Goal: Task Accomplishment & Management: Complete application form

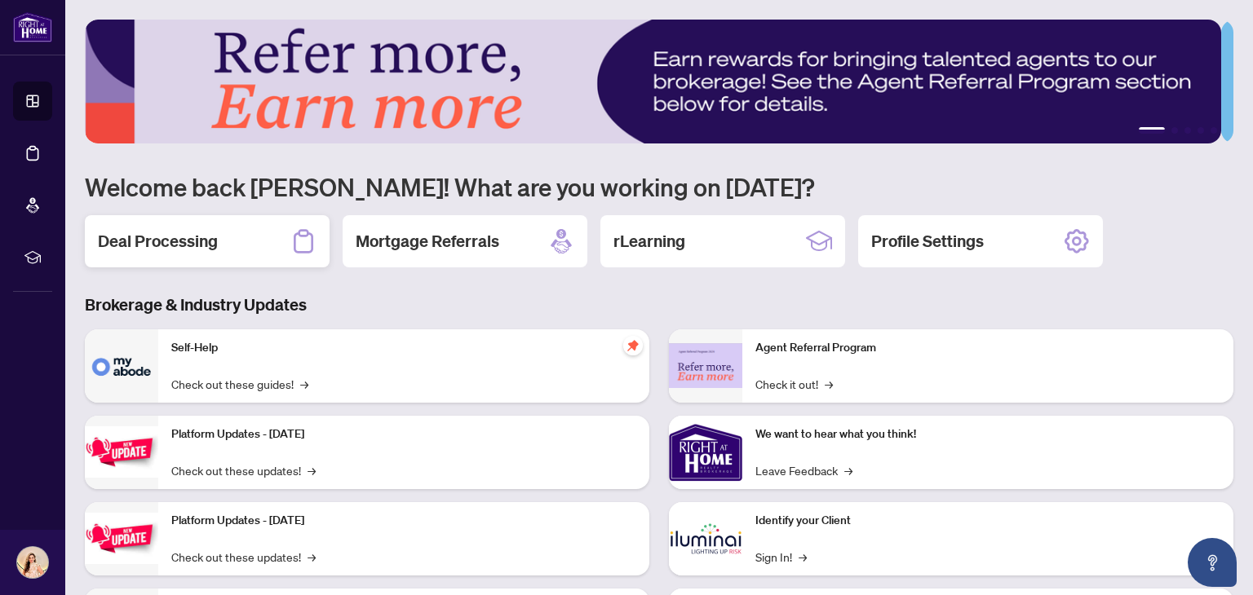
click at [313, 232] on icon at bounding box center [303, 241] width 26 height 26
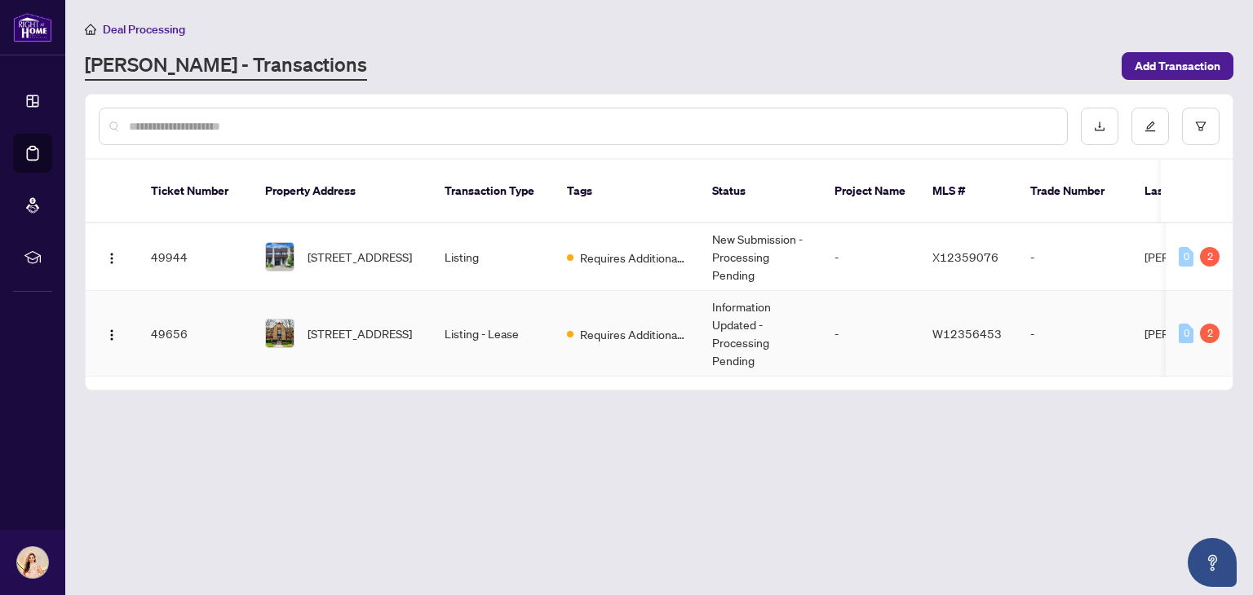
click at [696, 331] on td "Requires Additional Docs" at bounding box center [626, 334] width 145 height 86
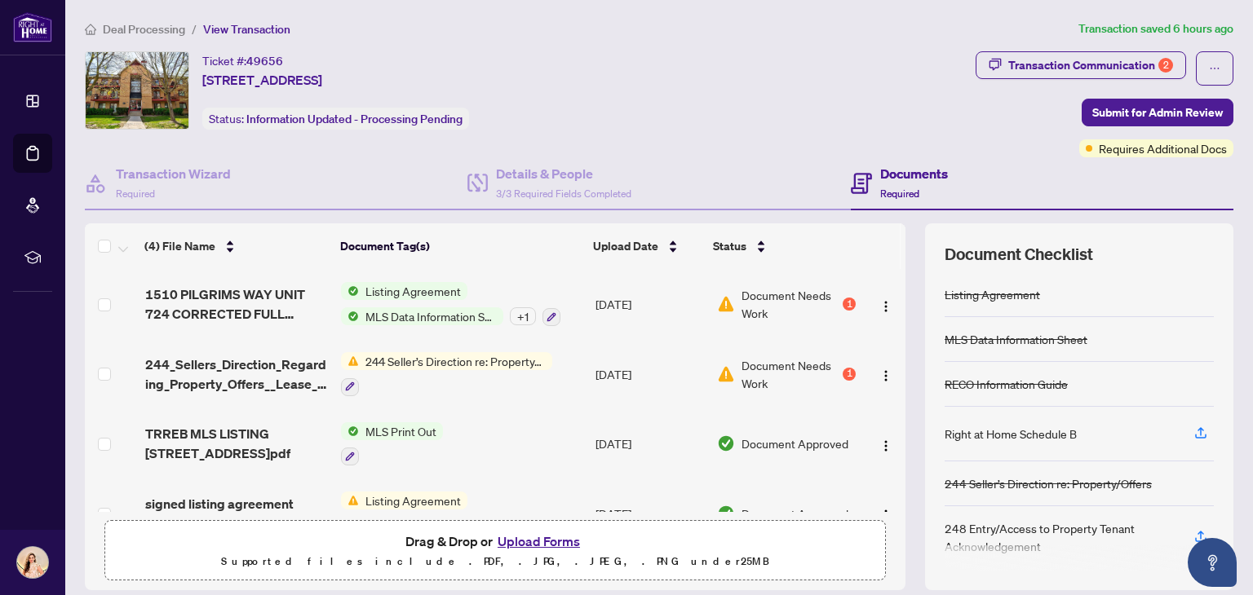
scroll to position [2, 0]
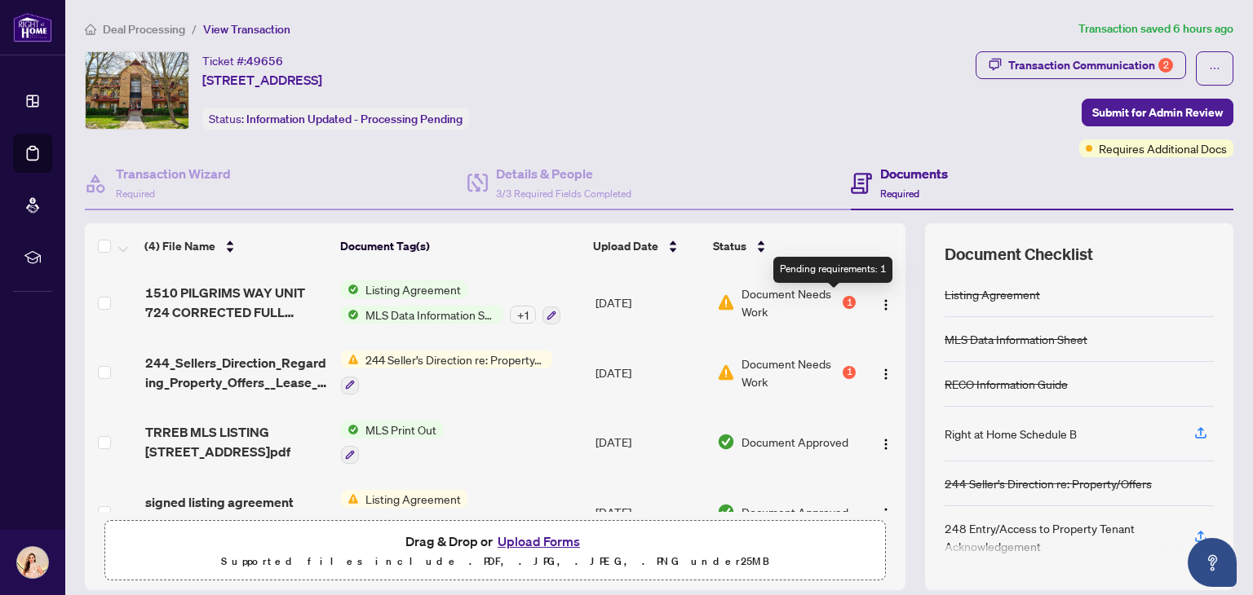
click at [843, 299] on div "1" at bounding box center [849, 302] width 13 height 13
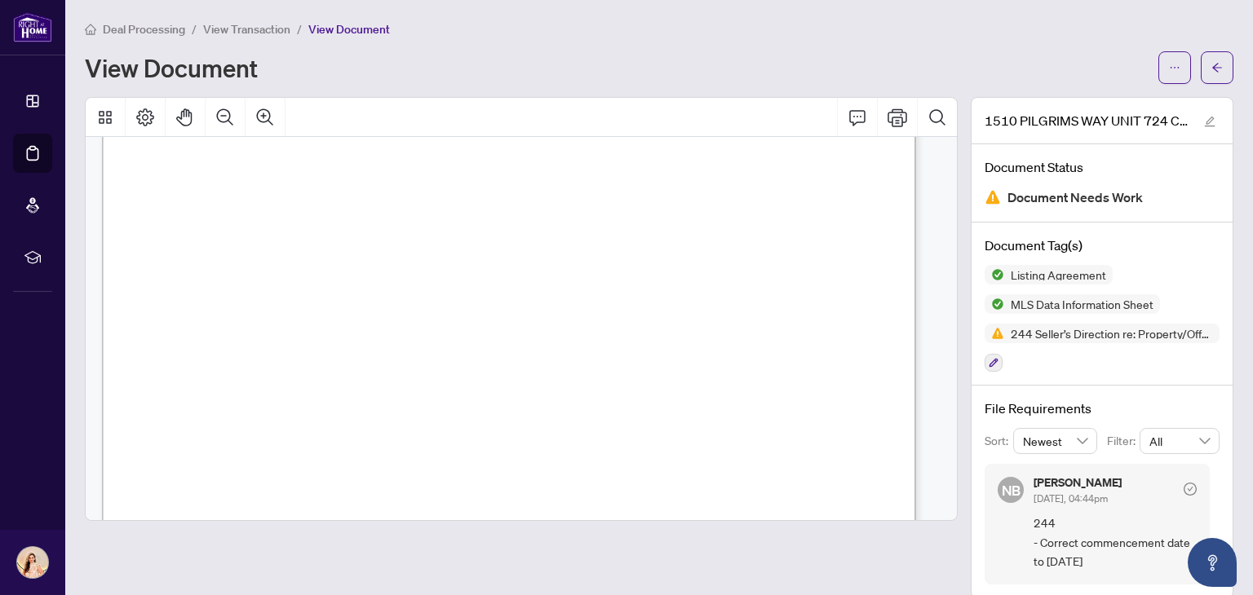
scroll to position [28566, 0]
click at [1204, 118] on icon "edit" at bounding box center [1209, 121] width 11 height 11
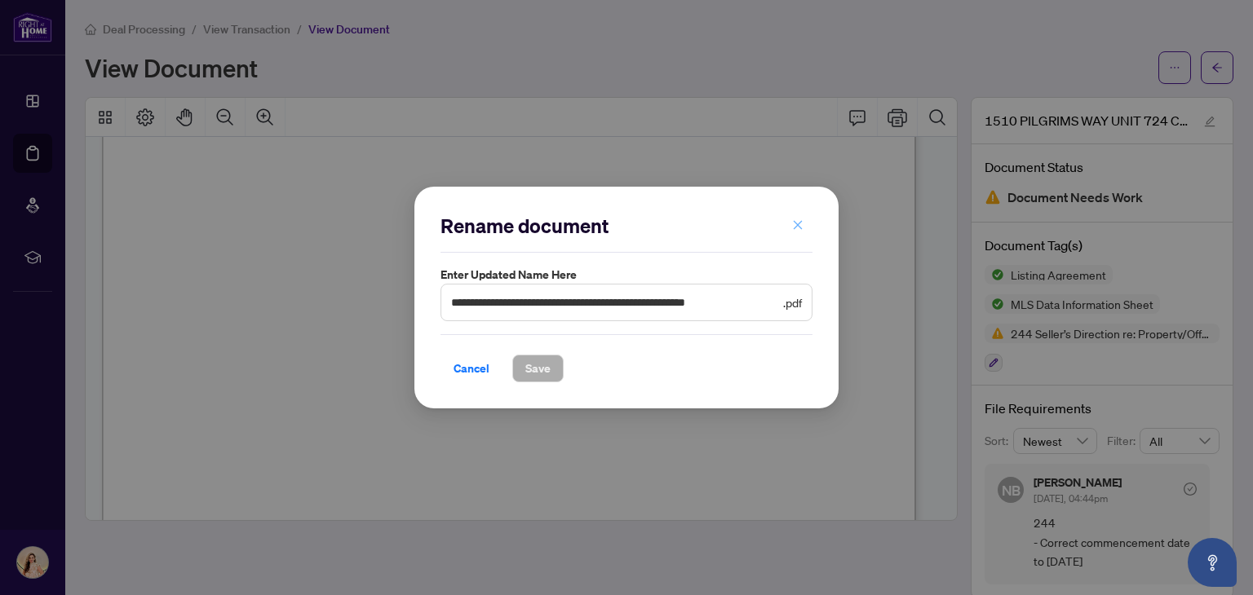
click at [795, 226] on icon "close" at bounding box center [797, 224] width 11 height 11
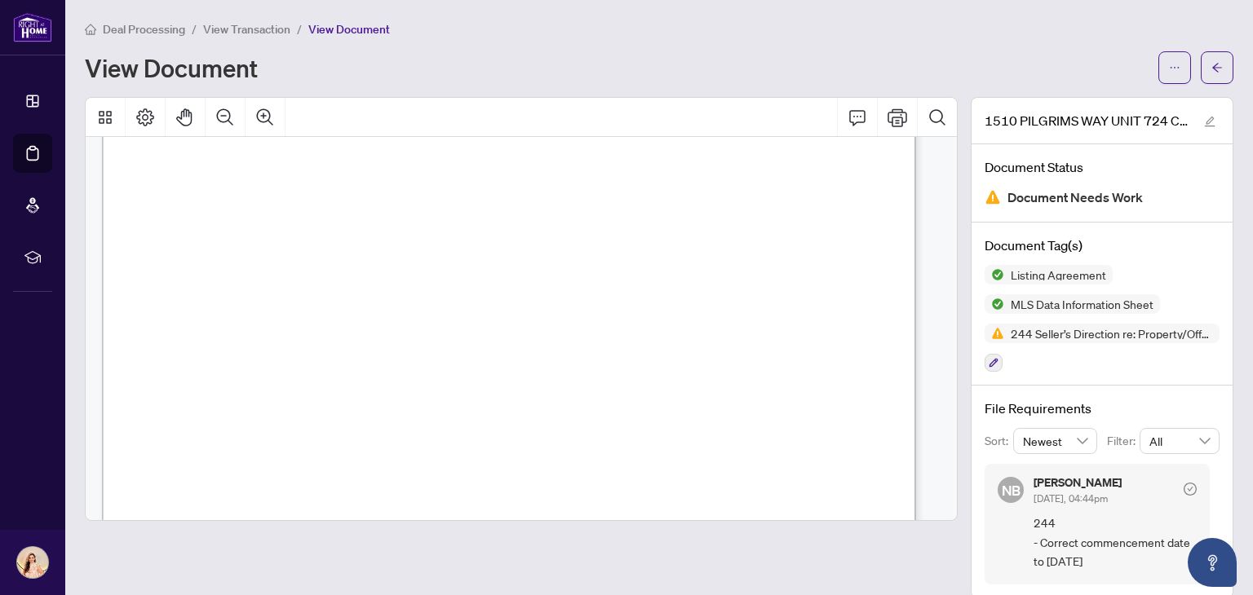
scroll to position [30337, 0]
drag, startPoint x: 407, startPoint y: 353, endPoint x: 398, endPoint y: 359, distance: 10.6
click at [388, 359] on span "August 20, 2025" at bounding box center [366, 358] width 43 height 13
click at [1211, 73] on icon "arrow-left" at bounding box center [1216, 67] width 11 height 11
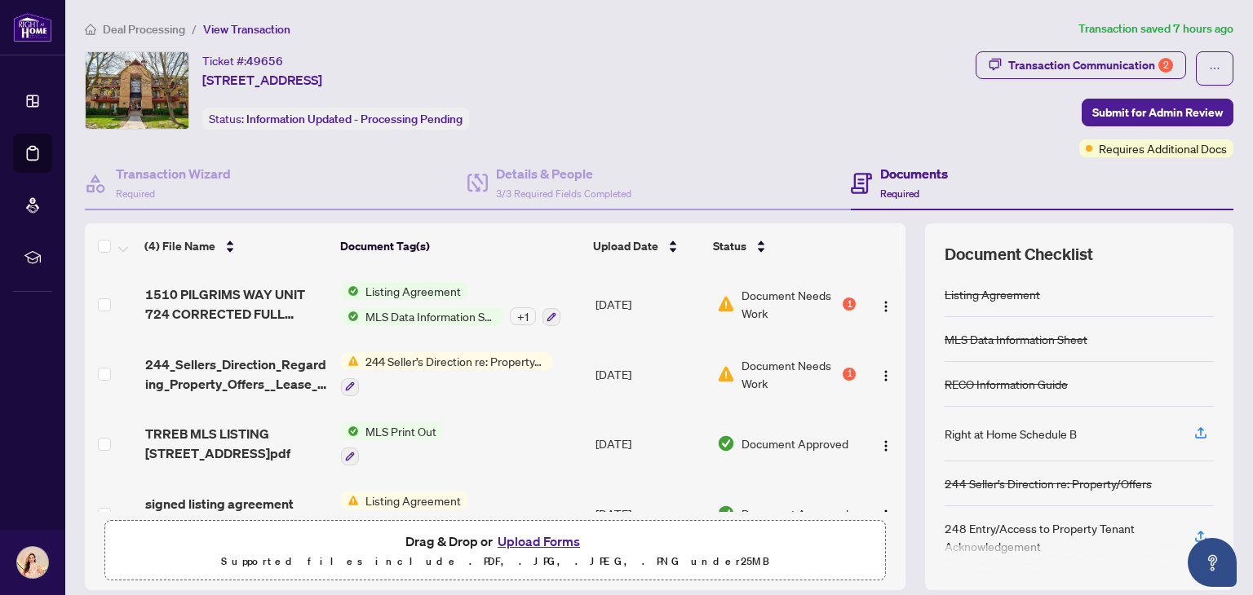
click at [766, 370] on span "Document Needs Work" at bounding box center [790, 374] width 98 height 36
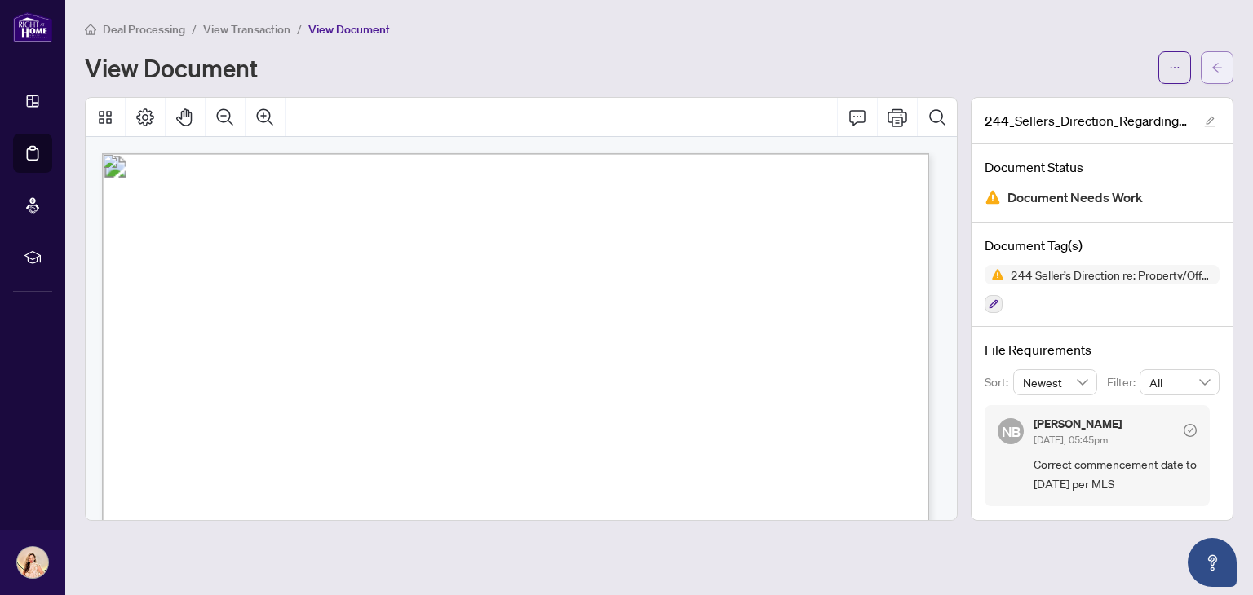
click at [1215, 75] on span "button" at bounding box center [1216, 68] width 11 height 26
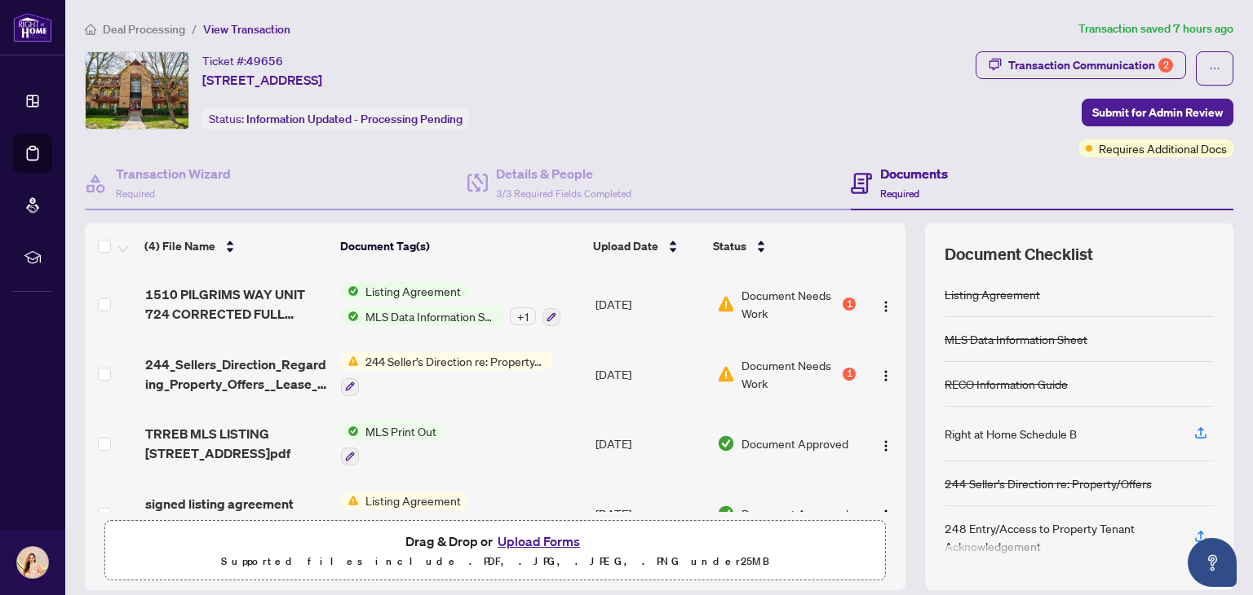
scroll to position [2, 0]
click at [902, 175] on h4 "Documents" at bounding box center [914, 174] width 68 height 20
click at [268, 29] on span "View Transaction" at bounding box center [246, 29] width 87 height 15
click at [466, 292] on div "Listing Agreement MLS Data Information Sheet + 1" at bounding box center [450, 304] width 219 height 44
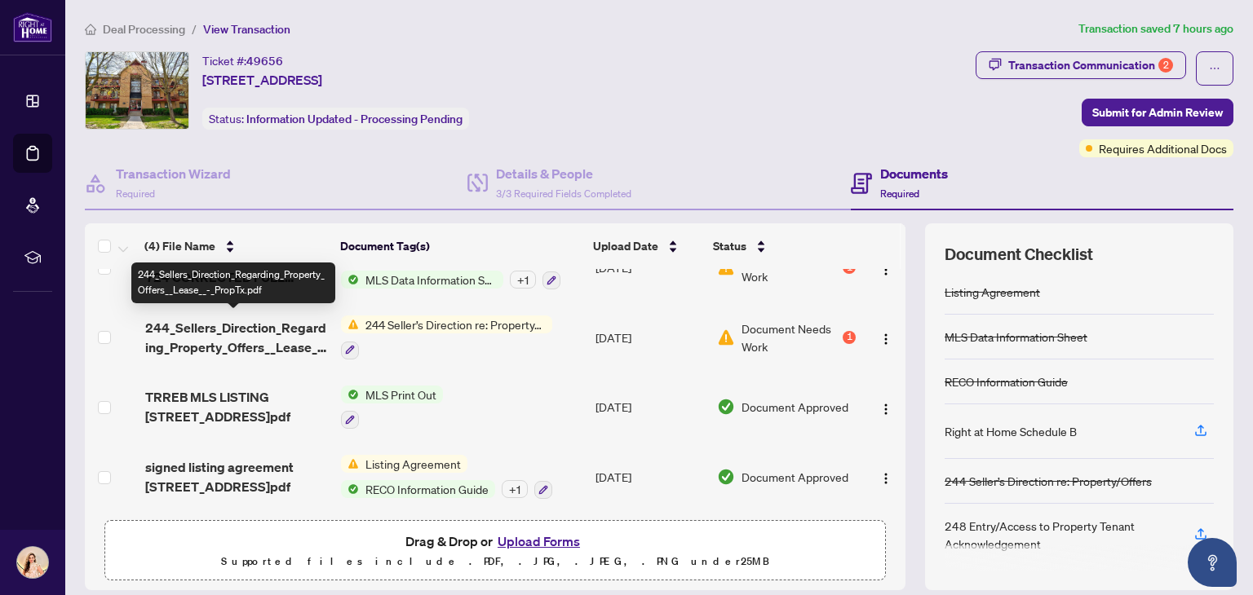
click at [261, 344] on span "244_Sellers_Direction_Regarding_Property_Offers__Lease__-_PropTx.pdf" at bounding box center [237, 337] width 184 height 39
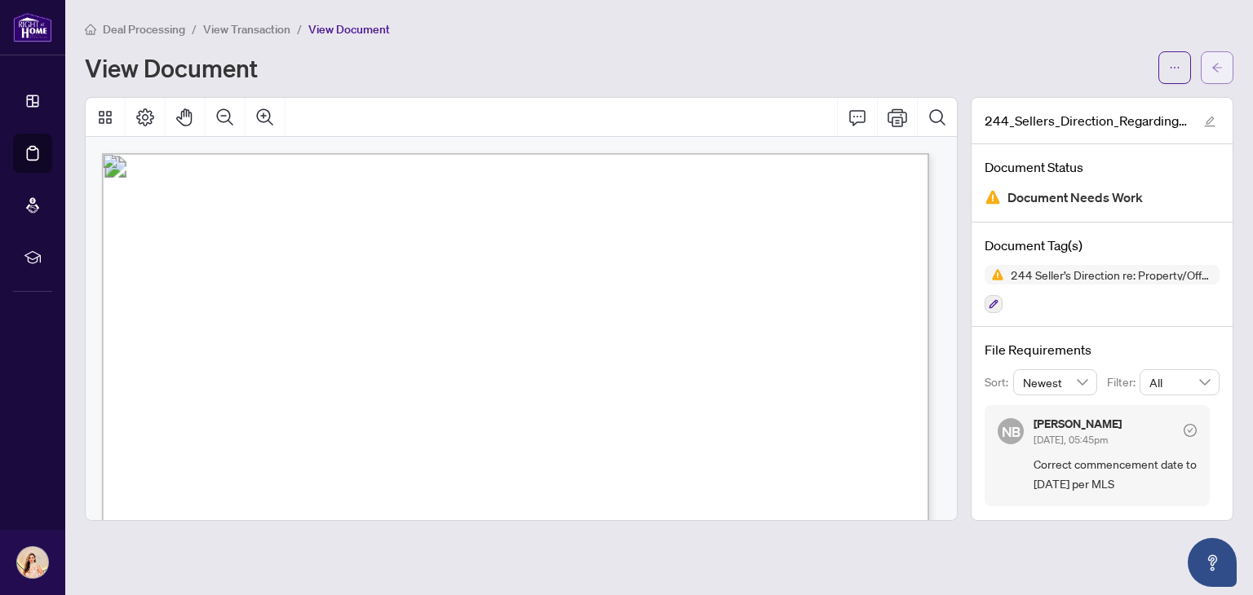
click at [1210, 71] on button "button" at bounding box center [1217, 67] width 33 height 33
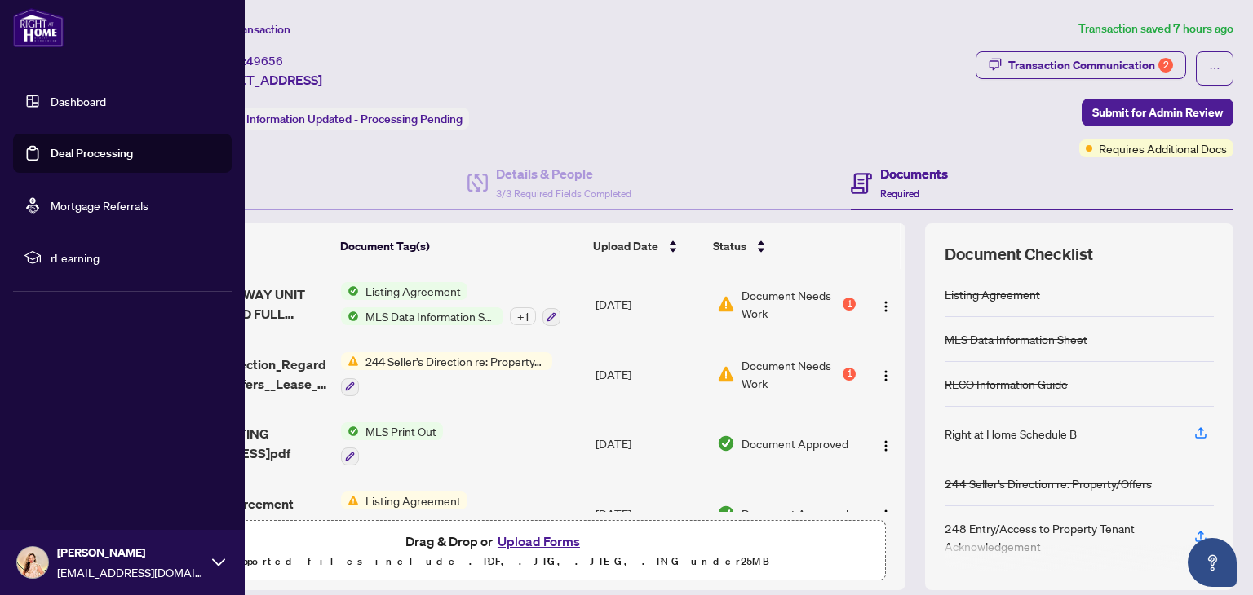
click at [106, 102] on link "Dashboard" at bounding box center [78, 101] width 55 height 15
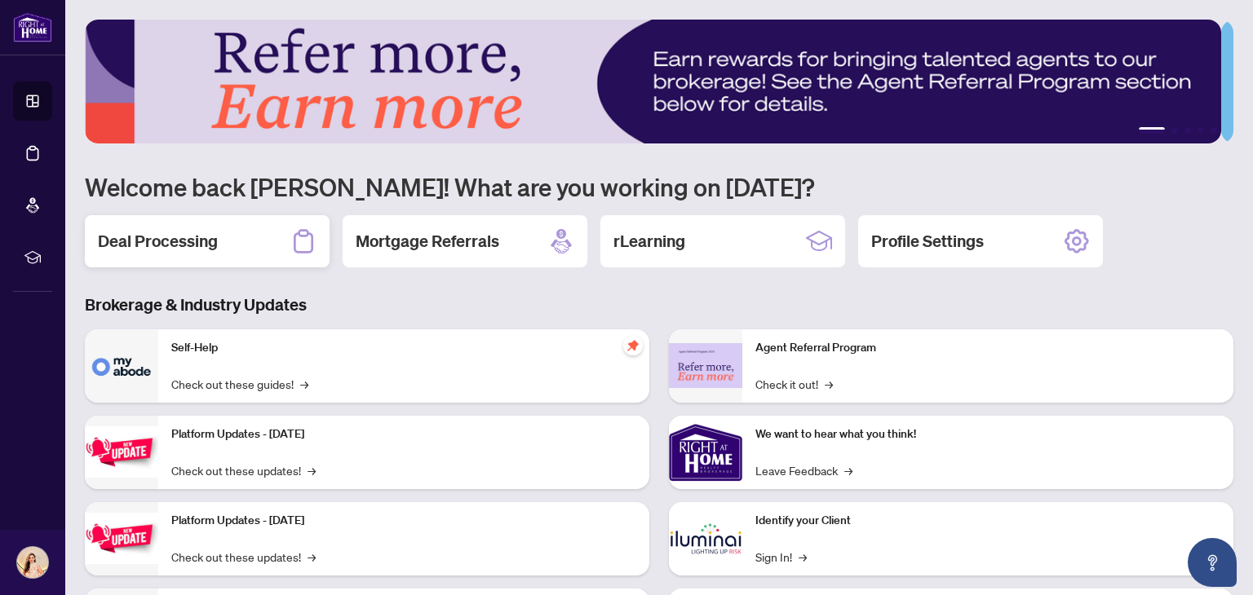
click at [242, 239] on div "Deal Processing" at bounding box center [207, 241] width 245 height 52
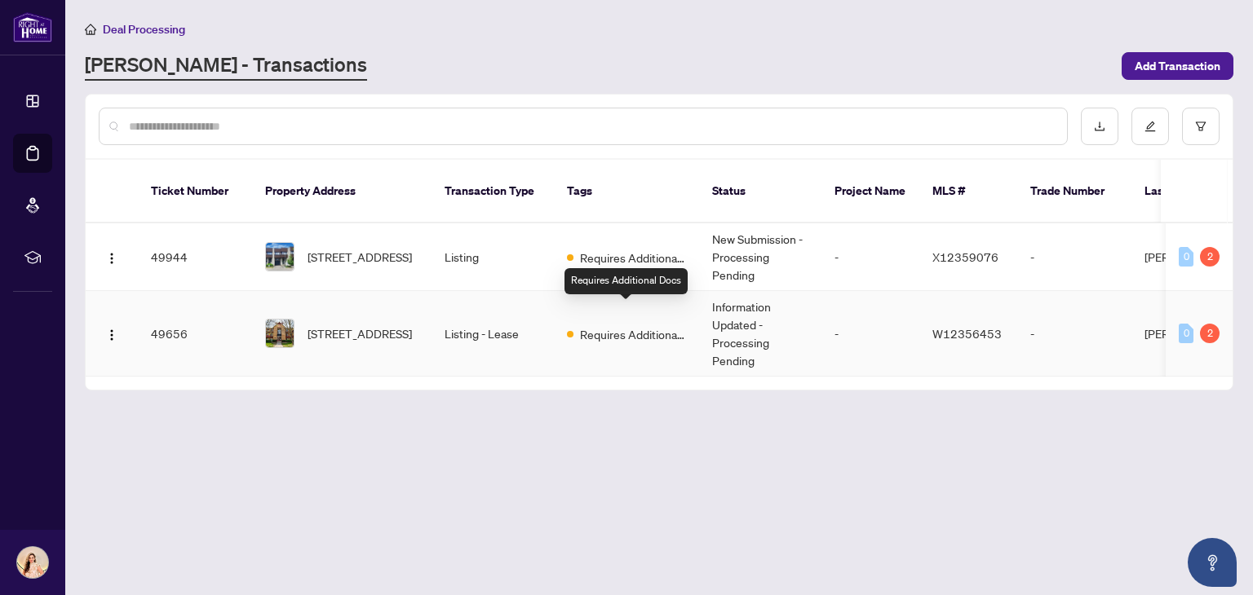
click at [570, 331] on span at bounding box center [570, 334] width 7 height 7
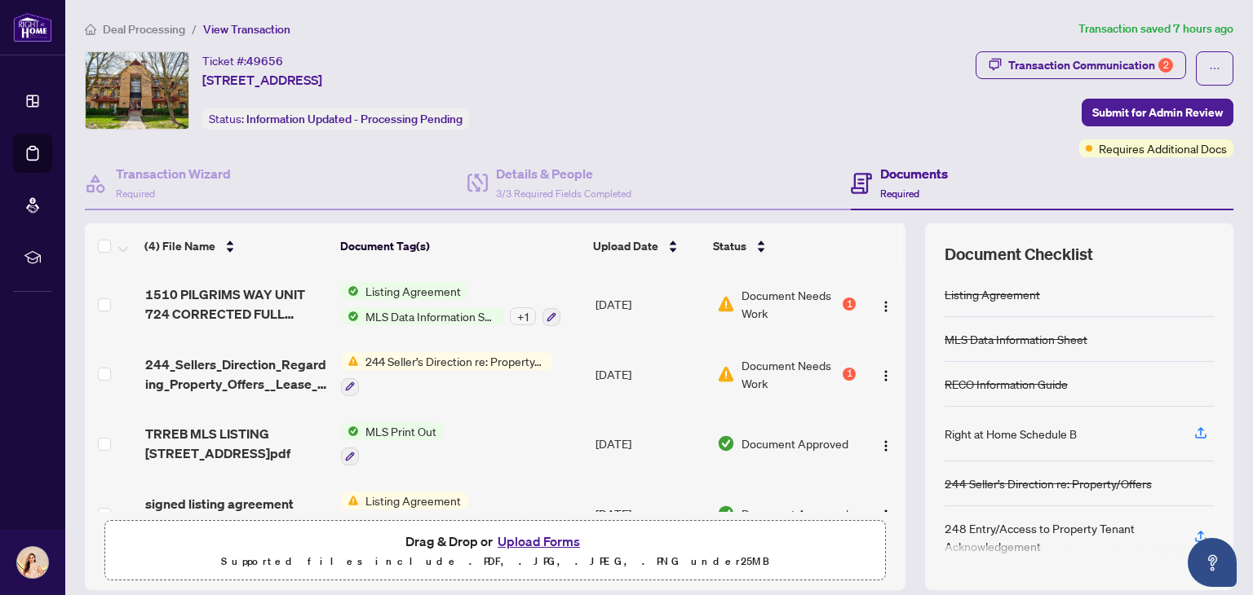
click at [551, 539] on button "Upload Forms" at bounding box center [539, 541] width 92 height 21
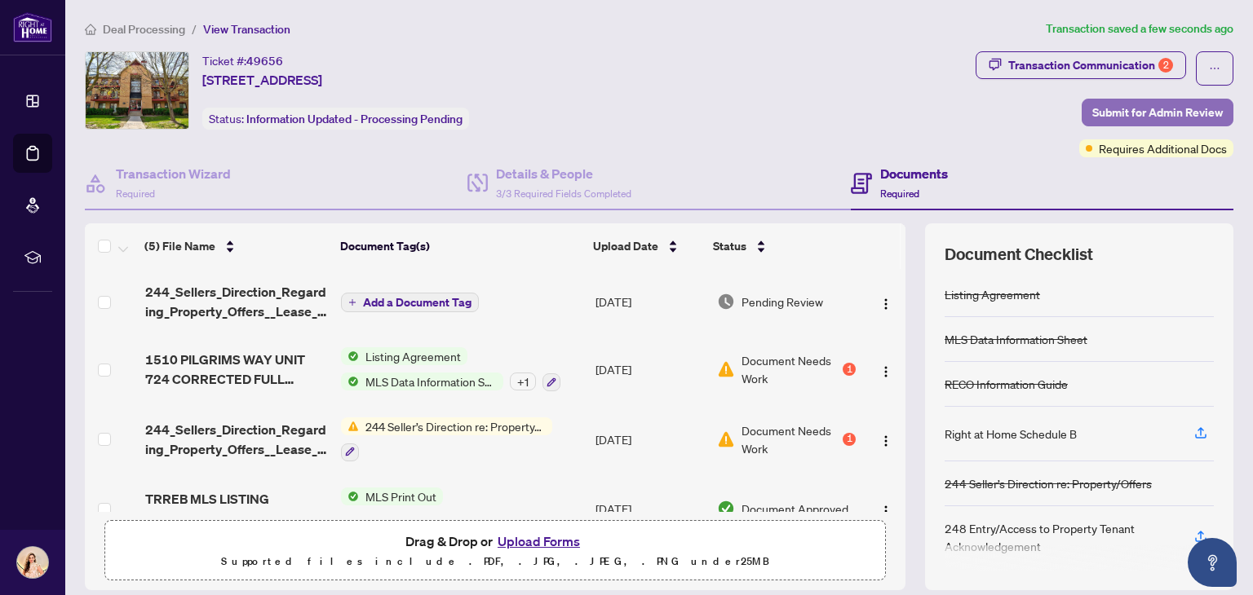
click at [1168, 108] on span "Submit for Admin Review" at bounding box center [1157, 113] width 131 height 26
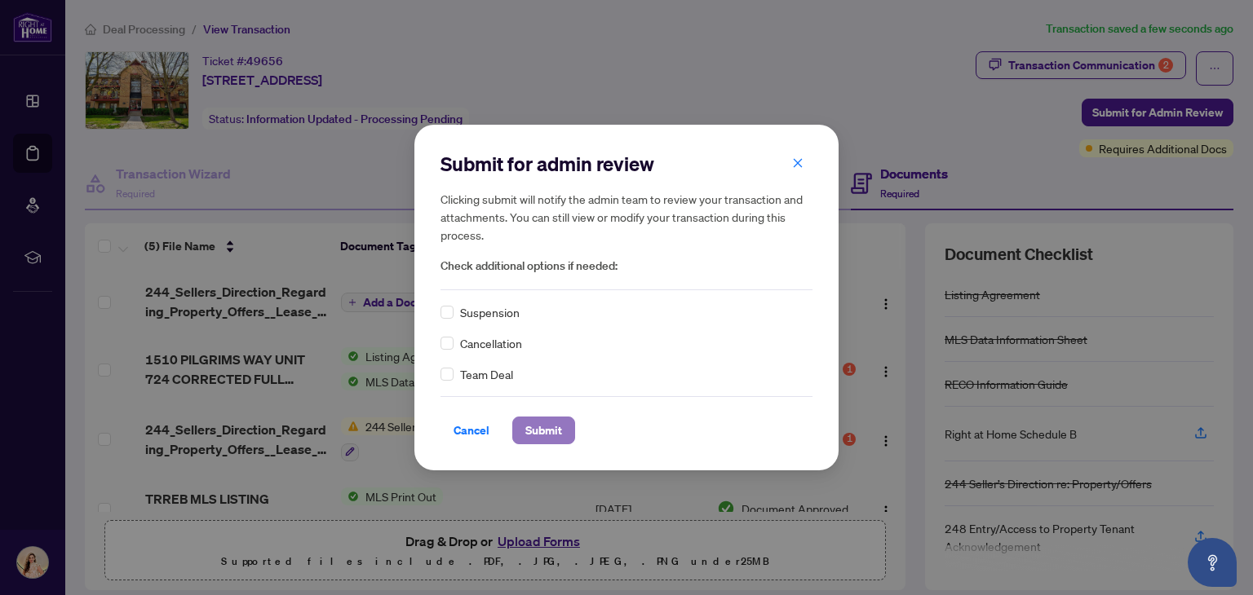
click at [557, 425] on span "Submit" at bounding box center [543, 431] width 37 height 26
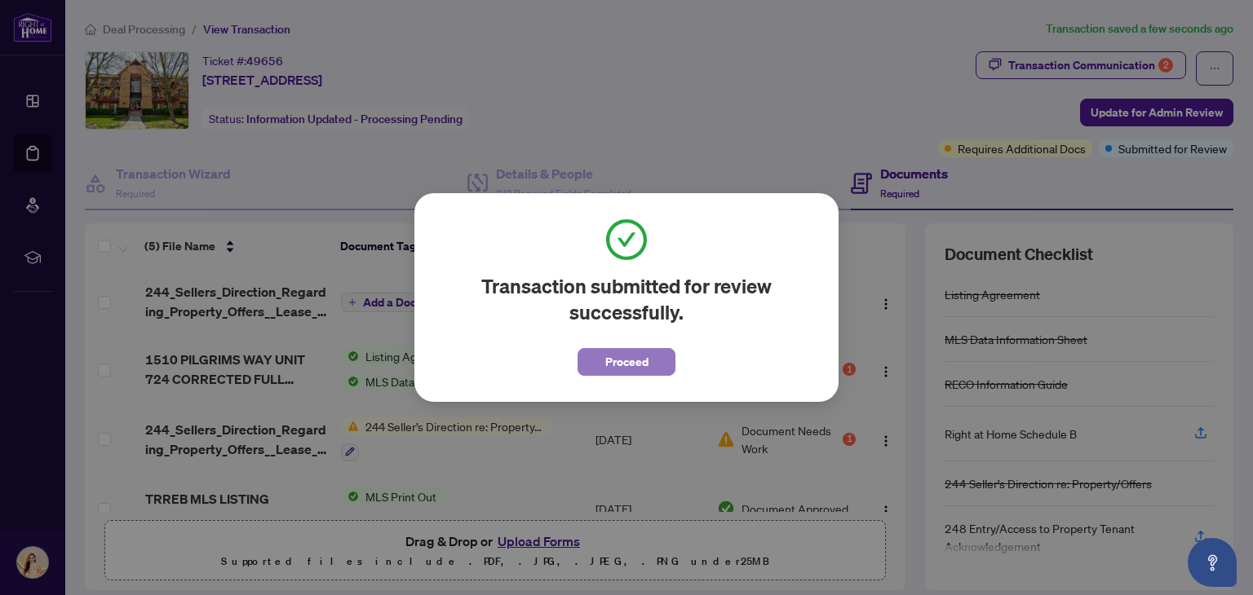
click at [648, 362] on span "Proceed" at bounding box center [626, 362] width 43 height 26
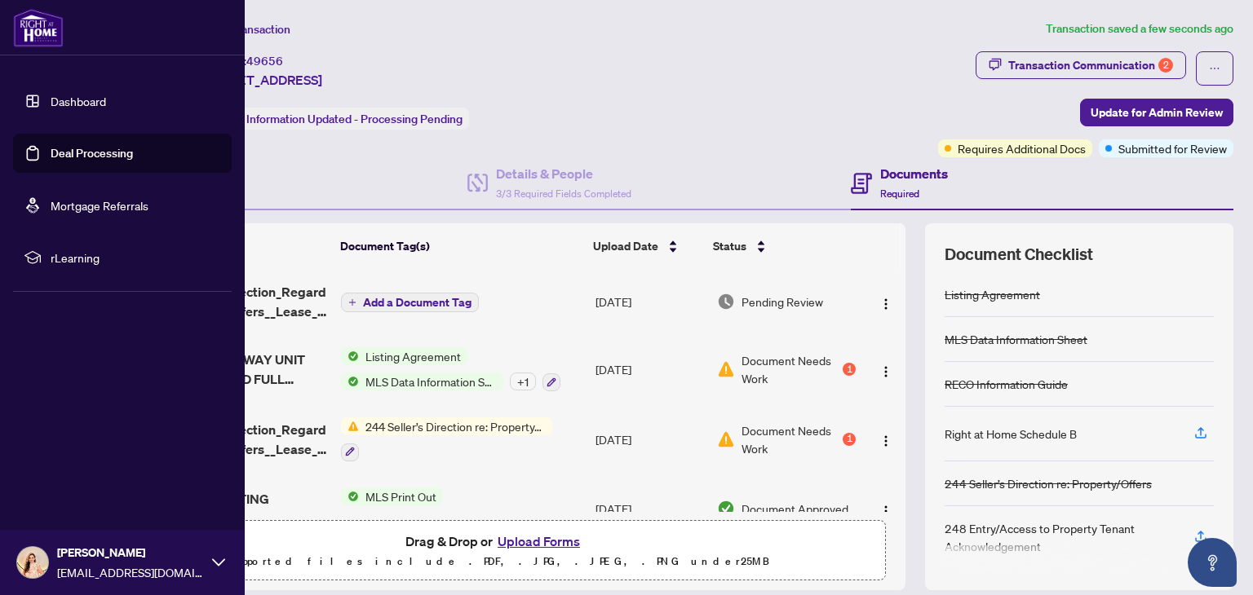
click at [106, 99] on link "Dashboard" at bounding box center [78, 101] width 55 height 15
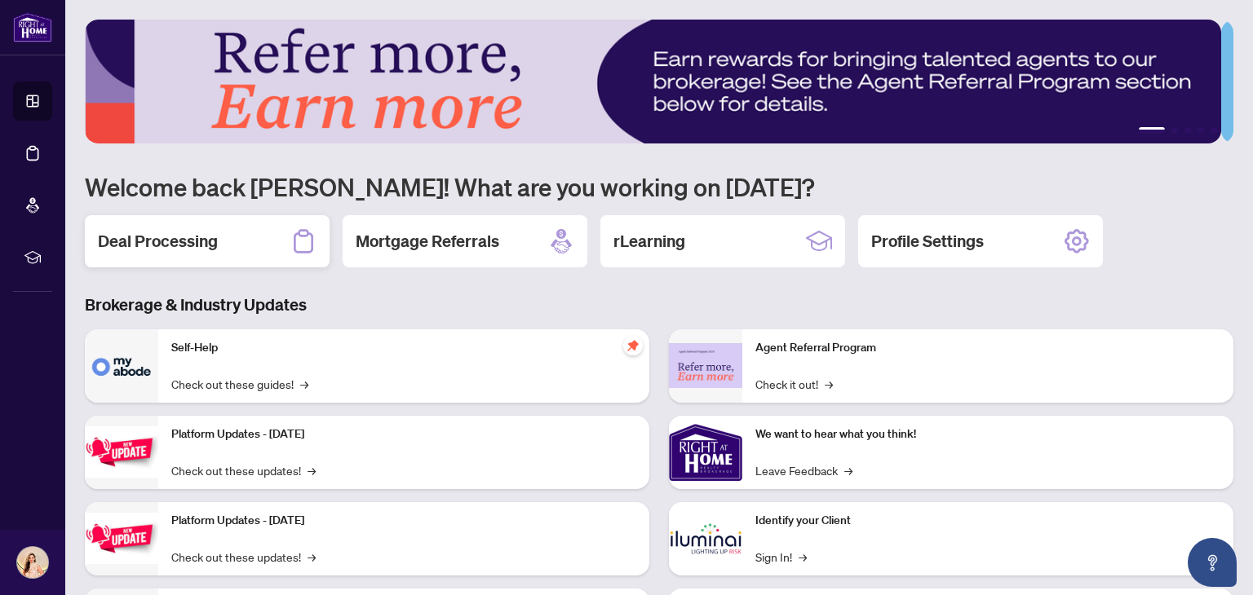
click at [250, 243] on div "Deal Processing" at bounding box center [207, 241] width 245 height 52
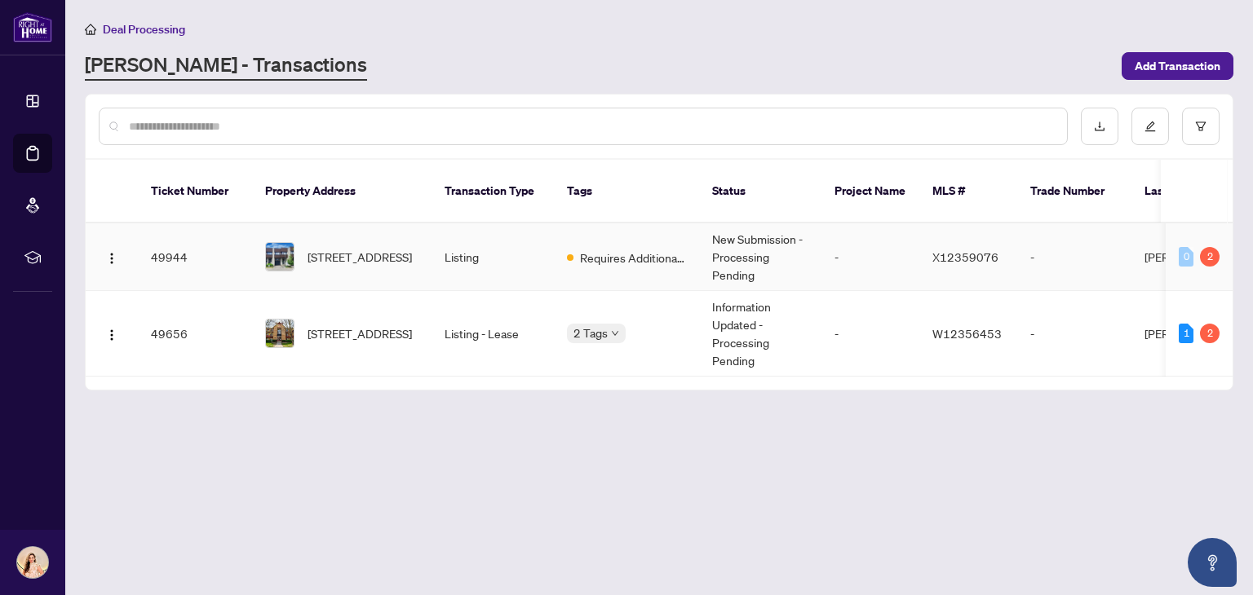
click at [554, 237] on td "Requires Additional Docs" at bounding box center [626, 257] width 145 height 68
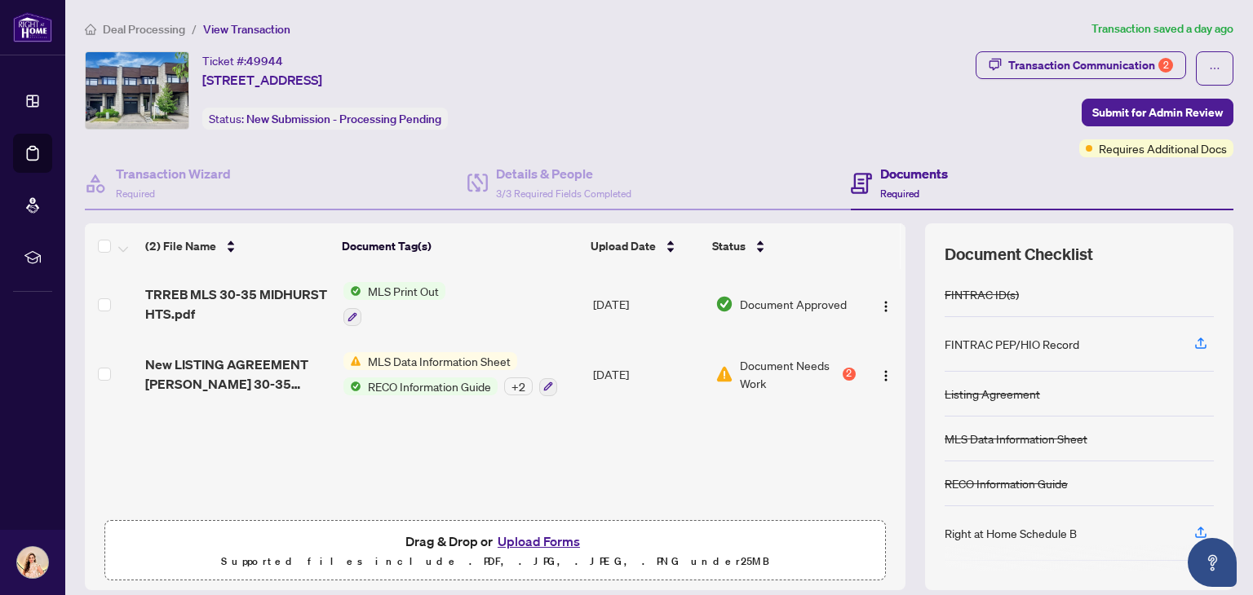
click at [548, 538] on button "Upload Forms" at bounding box center [539, 541] width 92 height 21
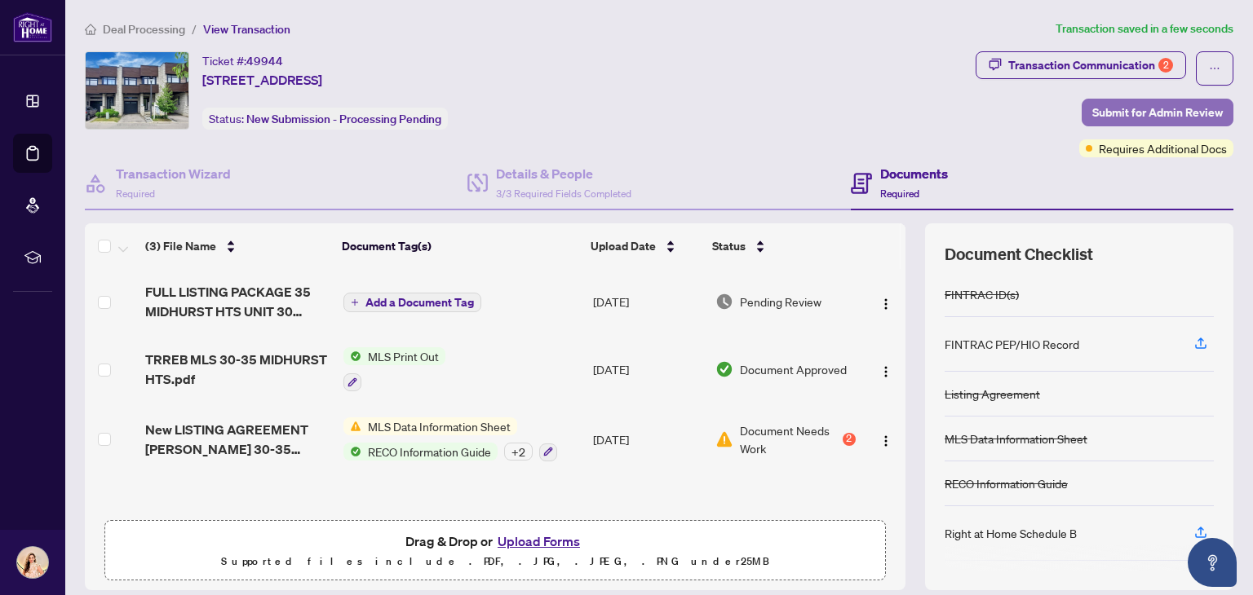
click at [1152, 116] on span "Submit for Admin Review" at bounding box center [1157, 113] width 131 height 26
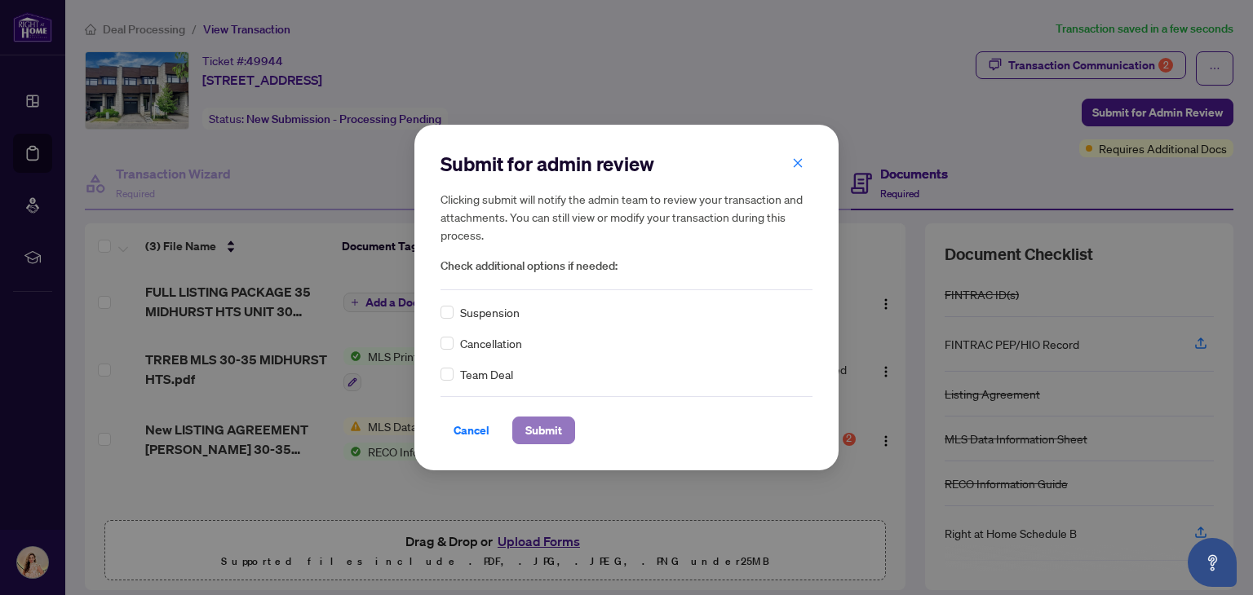
click at [543, 426] on span "Submit" at bounding box center [543, 431] width 37 height 26
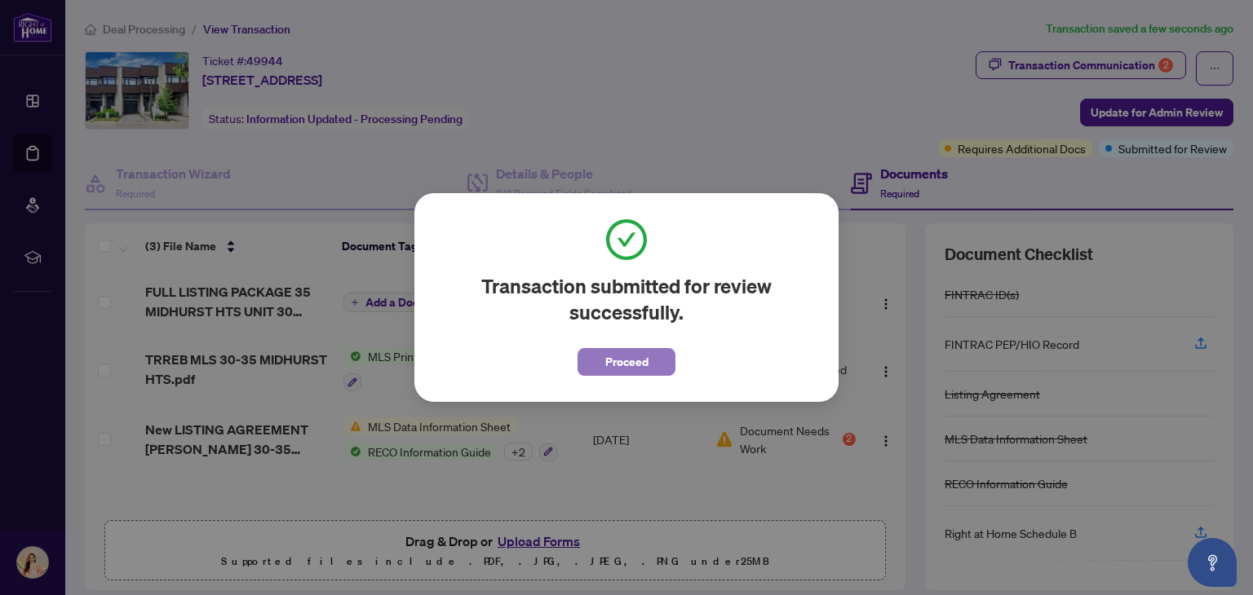
click at [650, 361] on button "Proceed" at bounding box center [627, 362] width 98 height 28
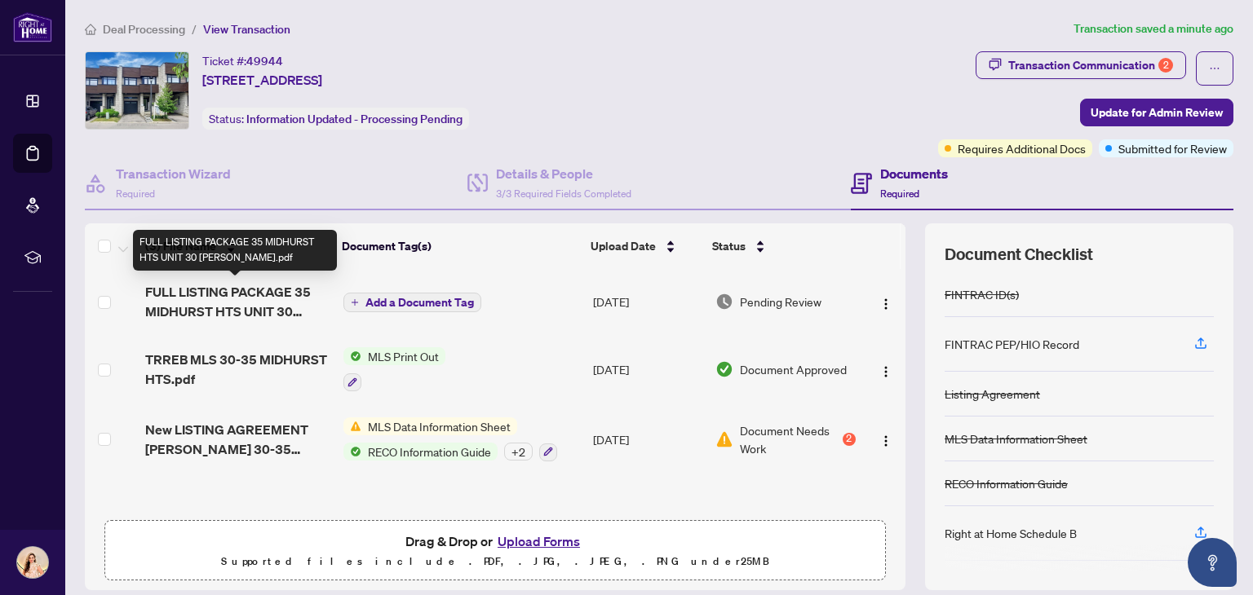
click at [258, 309] on span "FULL LISTING PACKAGE 35 MIDHURST HTS UNIT 30 [PERSON_NAME].pdf" at bounding box center [237, 301] width 185 height 39
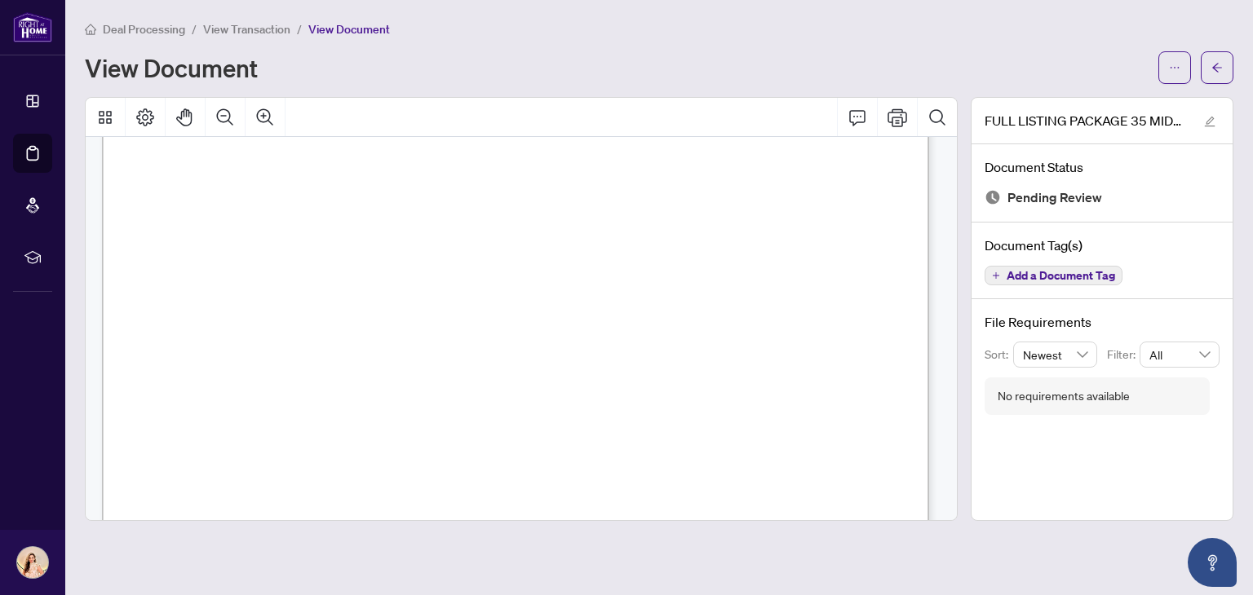
scroll to position [309, 0]
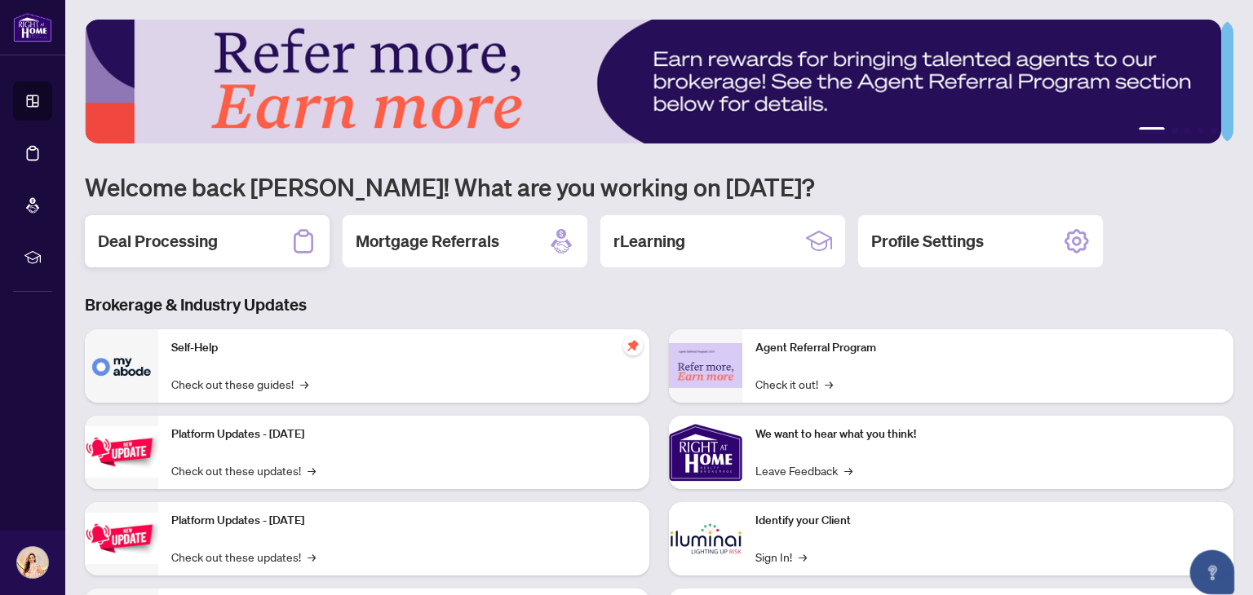
click at [234, 250] on div "Deal Processing" at bounding box center [207, 241] width 245 height 52
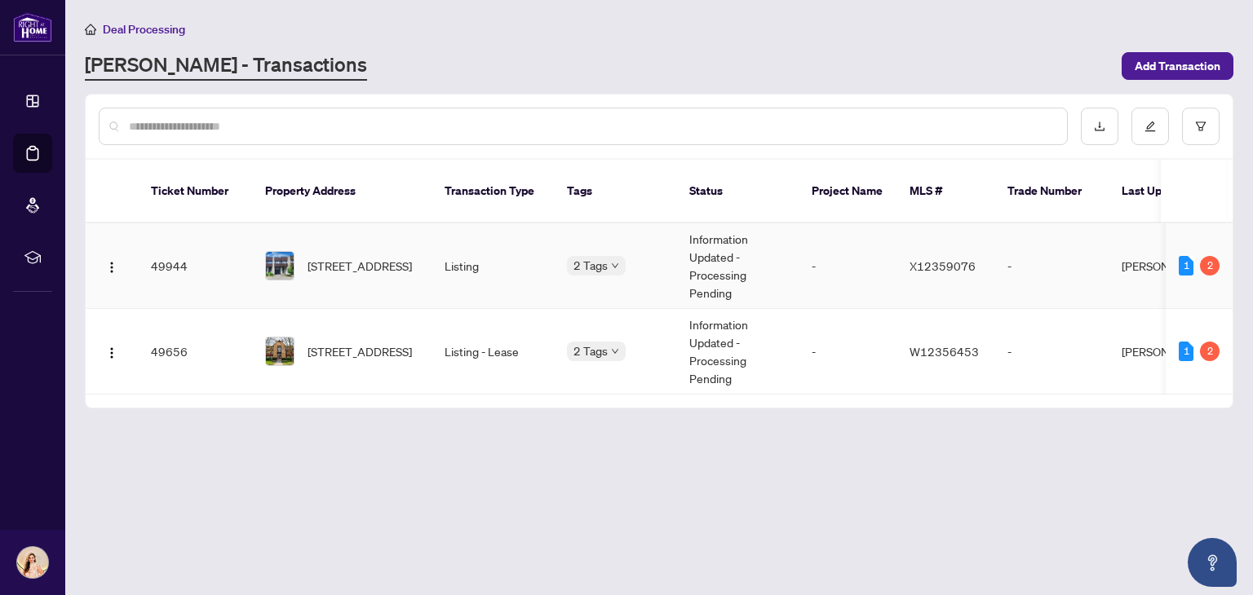
click at [861, 246] on td "-" at bounding box center [848, 266] width 98 height 86
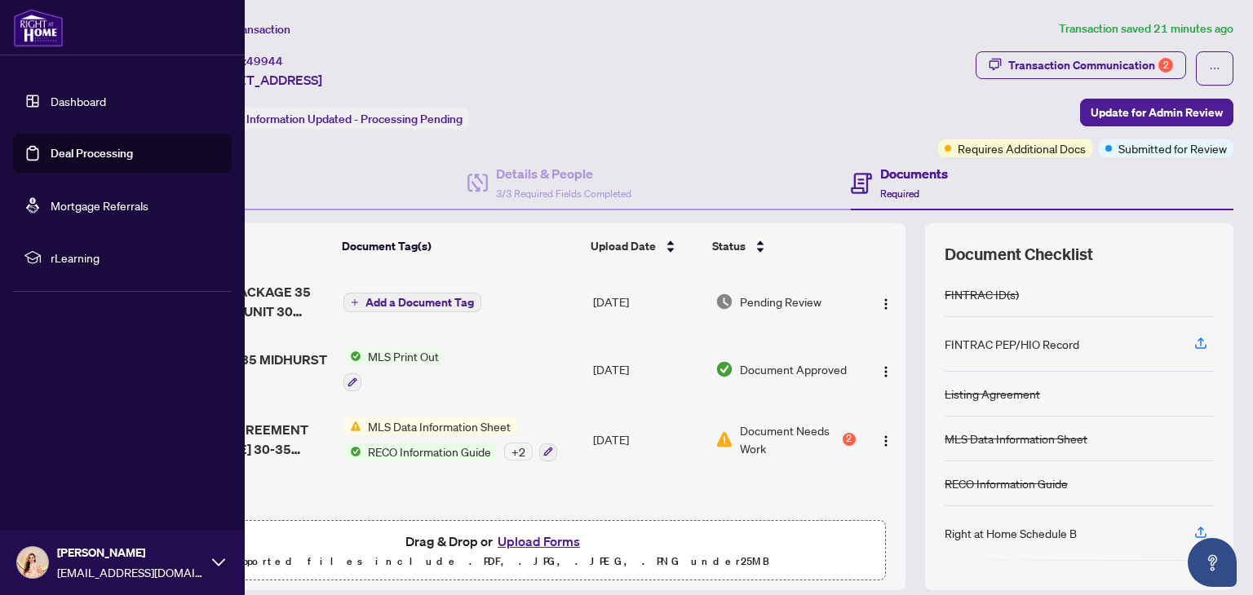
click at [87, 97] on link "Dashboard" at bounding box center [78, 101] width 55 height 15
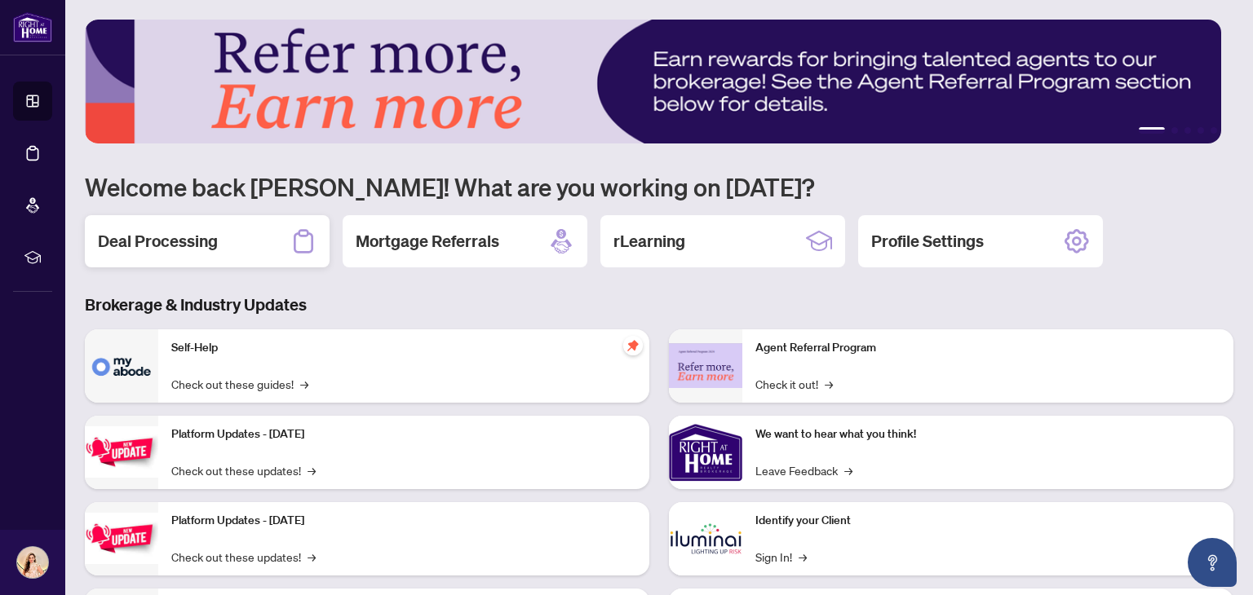
click at [238, 235] on div "Deal Processing" at bounding box center [207, 241] width 245 height 52
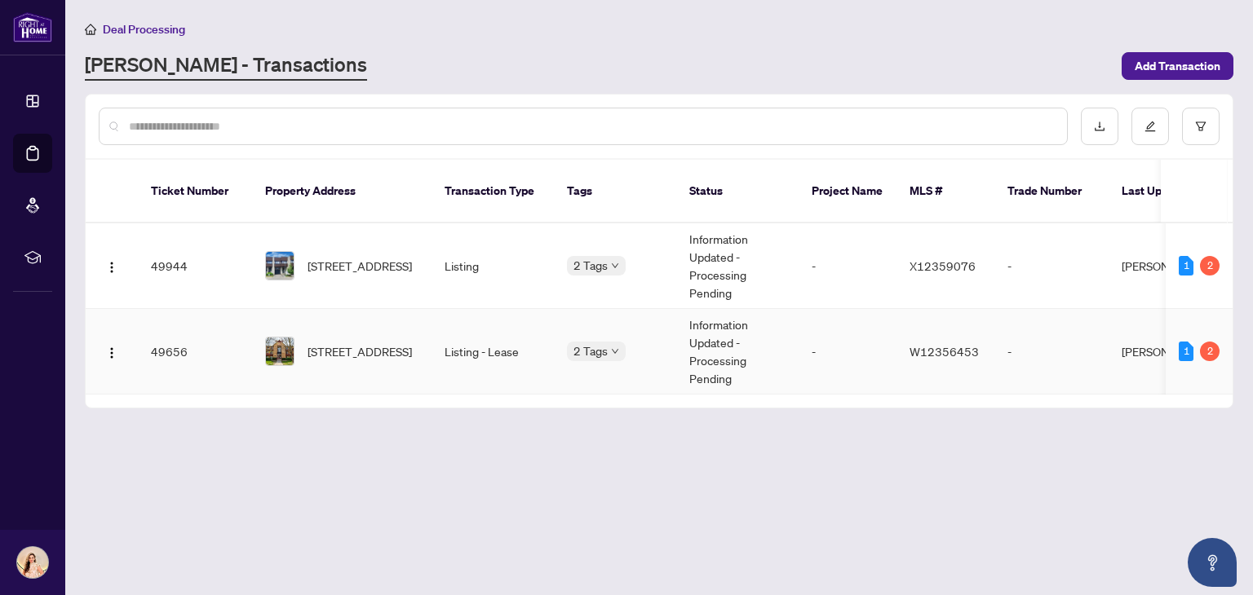
click at [480, 334] on td "Listing - Lease" at bounding box center [493, 352] width 122 height 86
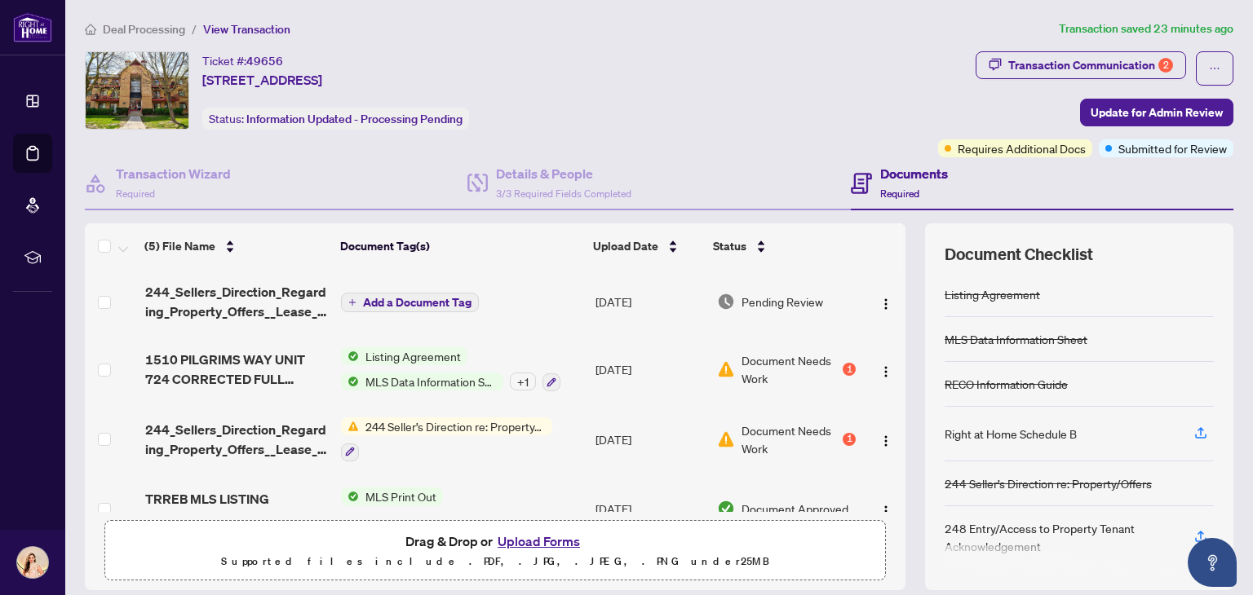
scroll to position [102, 0]
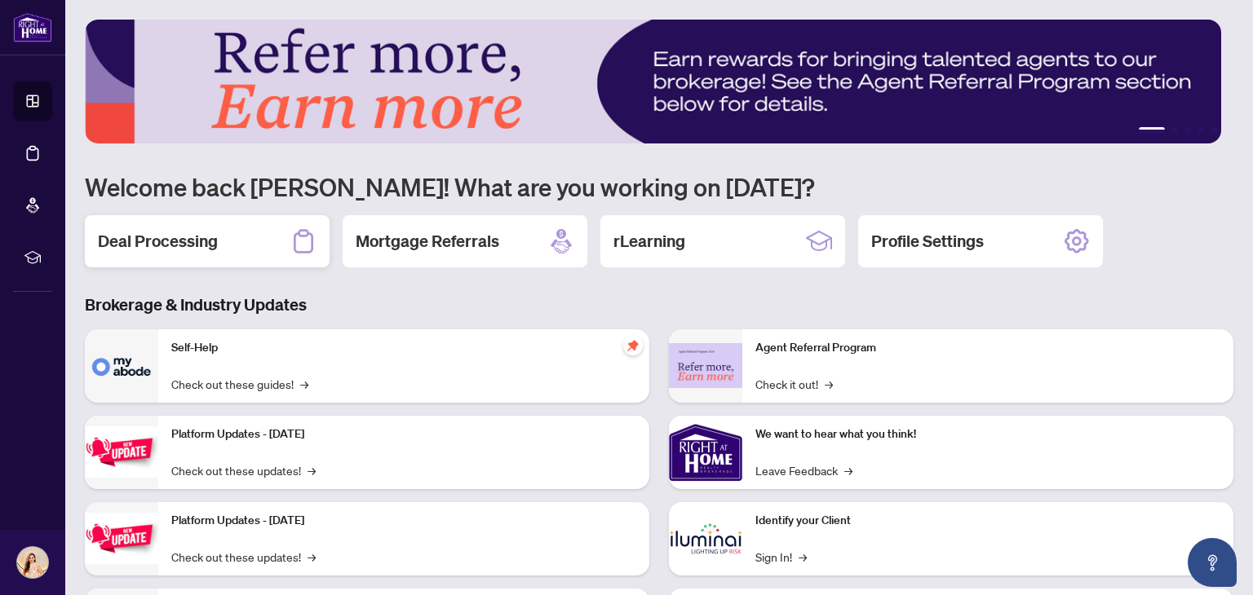
click at [189, 221] on div "Deal Processing" at bounding box center [207, 241] width 245 height 52
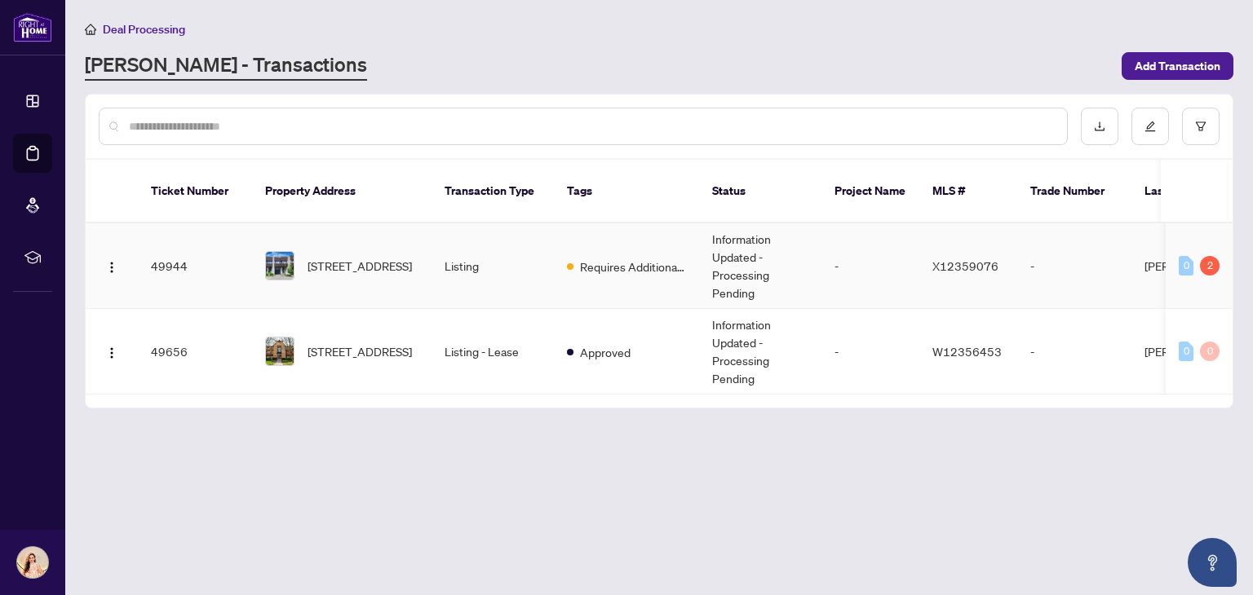
click at [586, 258] on span "Requires Additional Docs" at bounding box center [633, 267] width 106 height 18
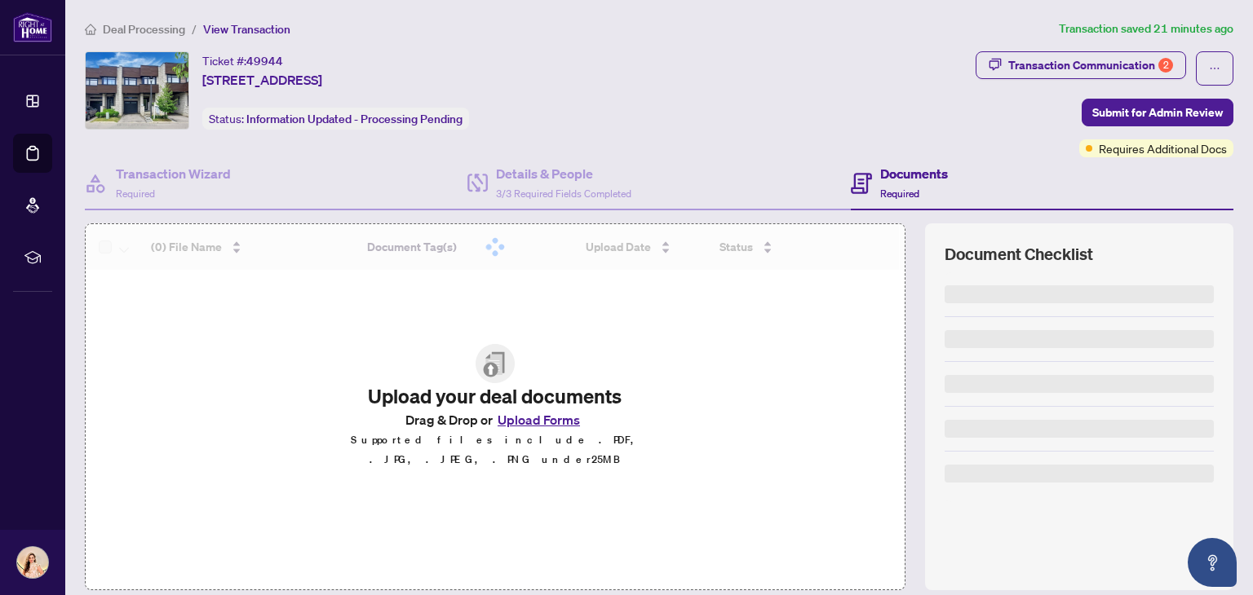
click at [1209, 364] on div "Document Checklist" at bounding box center [1079, 406] width 308 height 367
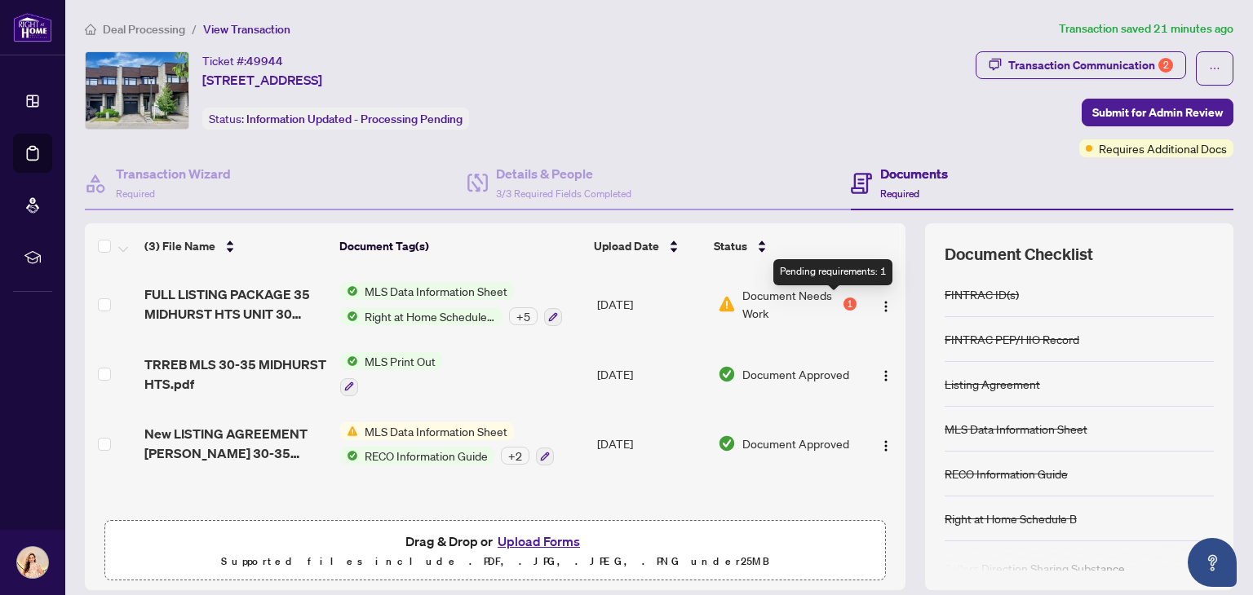
click at [843, 301] on div "1" at bounding box center [849, 304] width 13 height 13
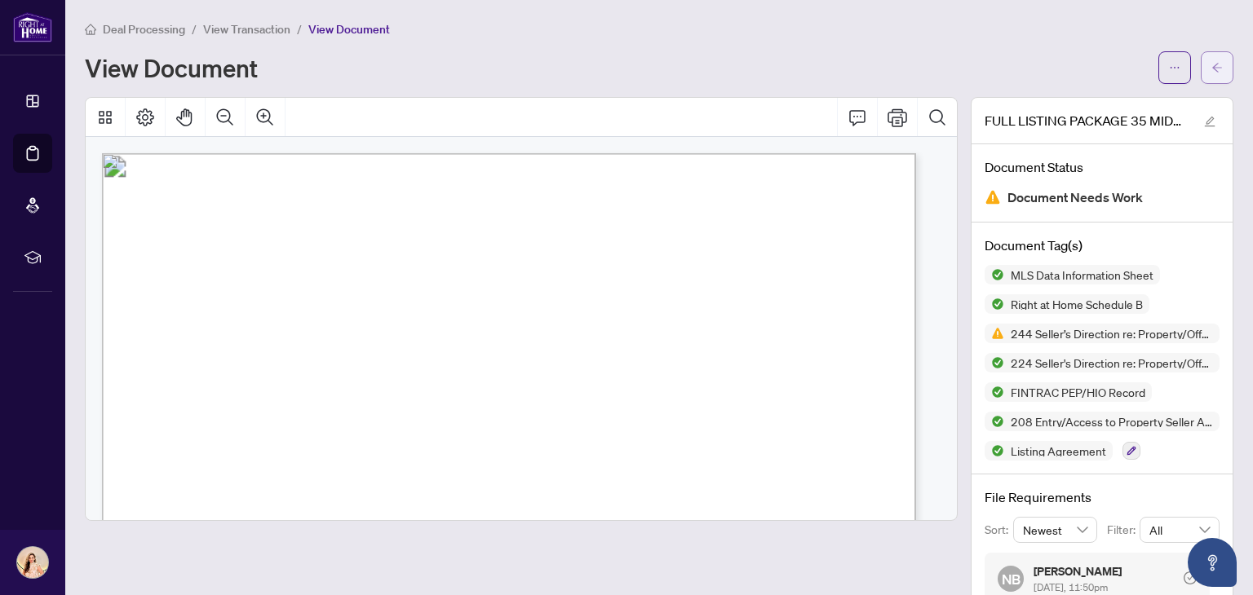
click at [1211, 62] on icon "arrow-left" at bounding box center [1216, 67] width 11 height 11
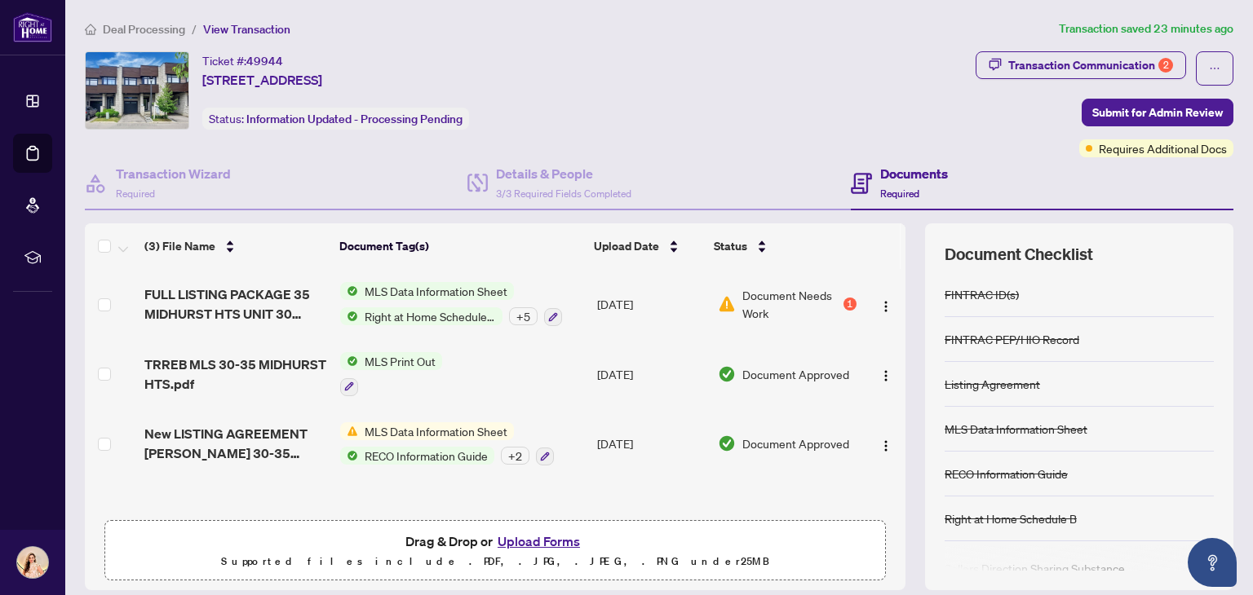
click at [440, 430] on span "MLS Data Information Sheet" at bounding box center [436, 432] width 156 height 18
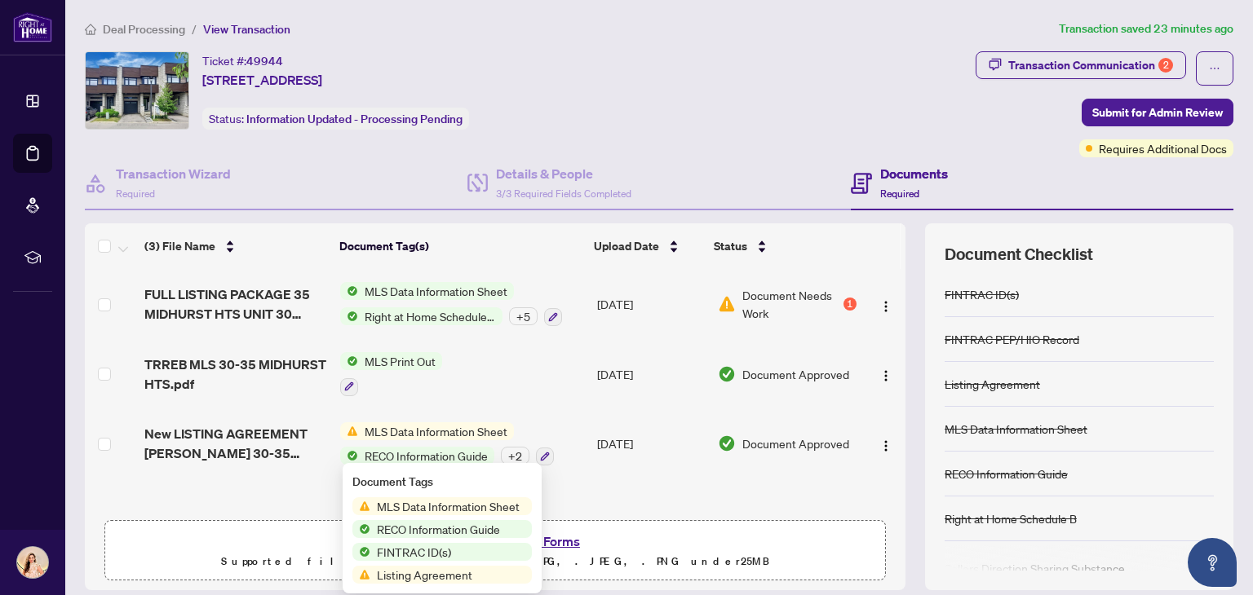
click at [653, 440] on td "[DATE]" at bounding box center [651, 444] width 121 height 70
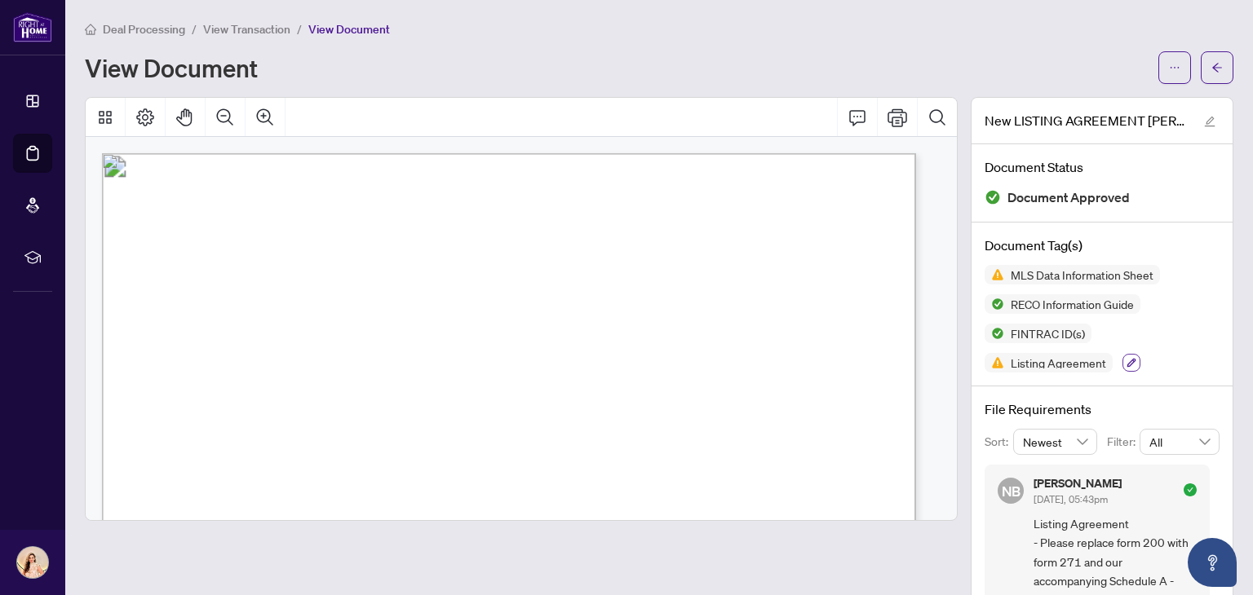
click at [1126, 362] on icon "button" at bounding box center [1131, 363] width 10 height 10
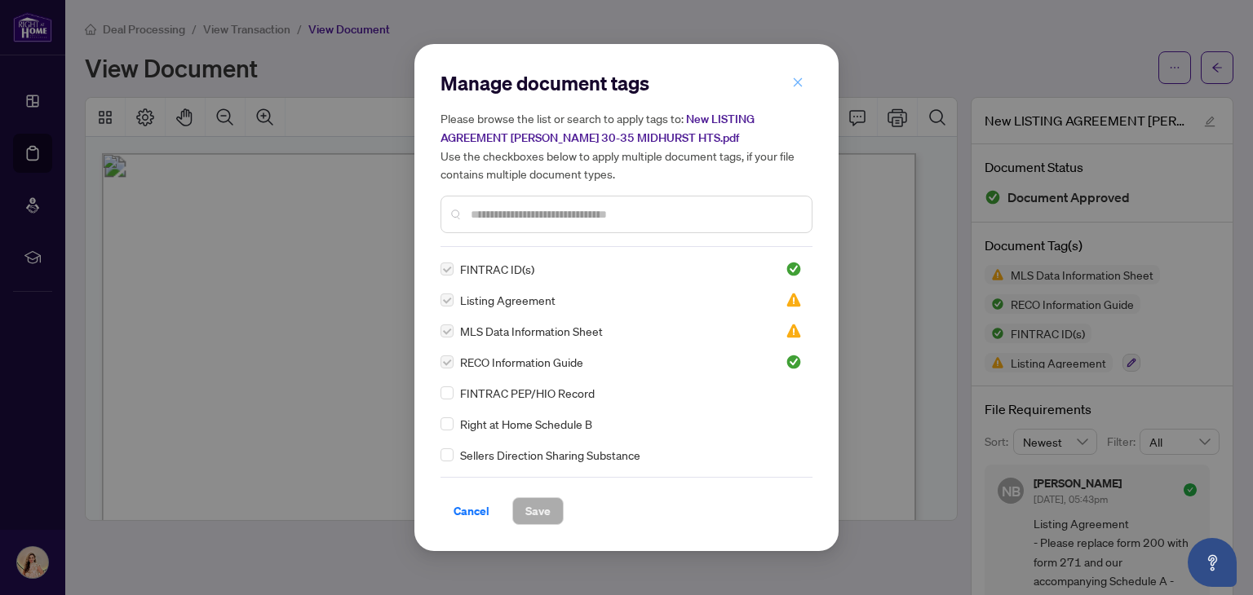
click at [800, 77] on icon "close" at bounding box center [797, 82] width 11 height 11
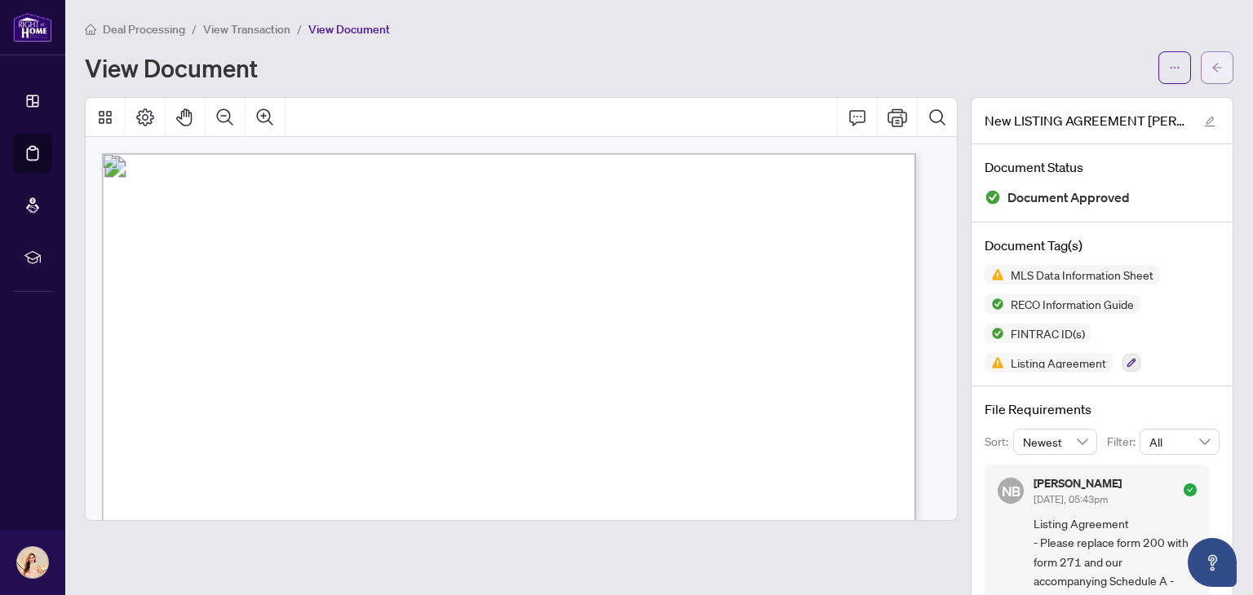
click at [1211, 76] on span "button" at bounding box center [1216, 68] width 11 height 26
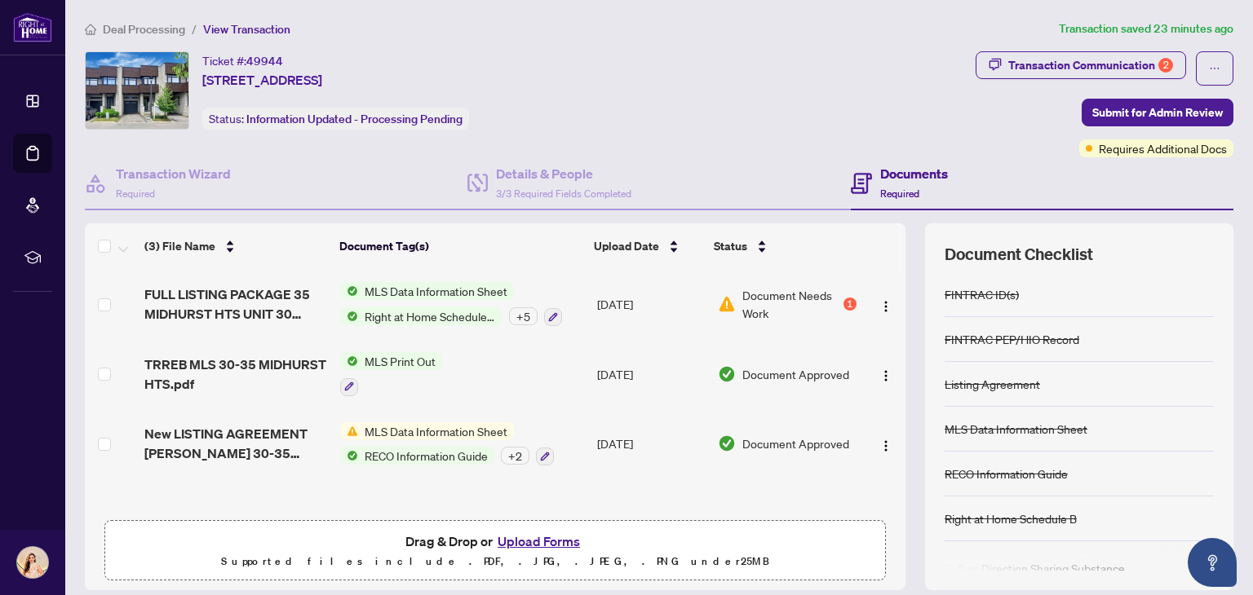
click at [512, 454] on div "+ 2" at bounding box center [515, 456] width 29 height 18
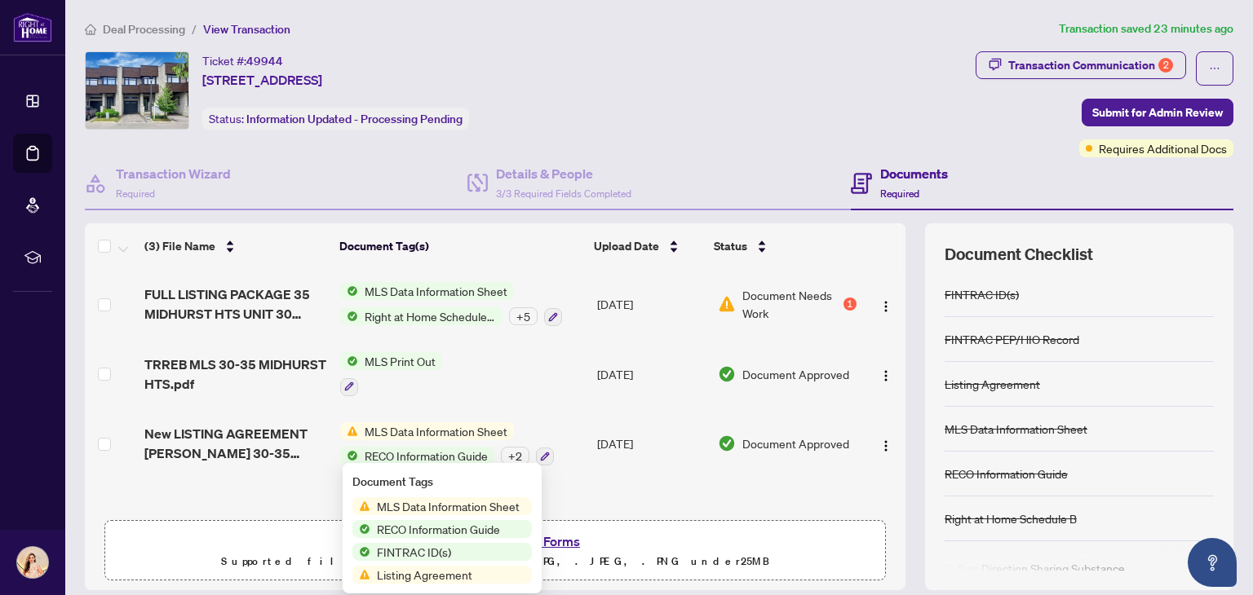
click at [470, 504] on span "MLS Data Information Sheet" at bounding box center [448, 507] width 156 height 18
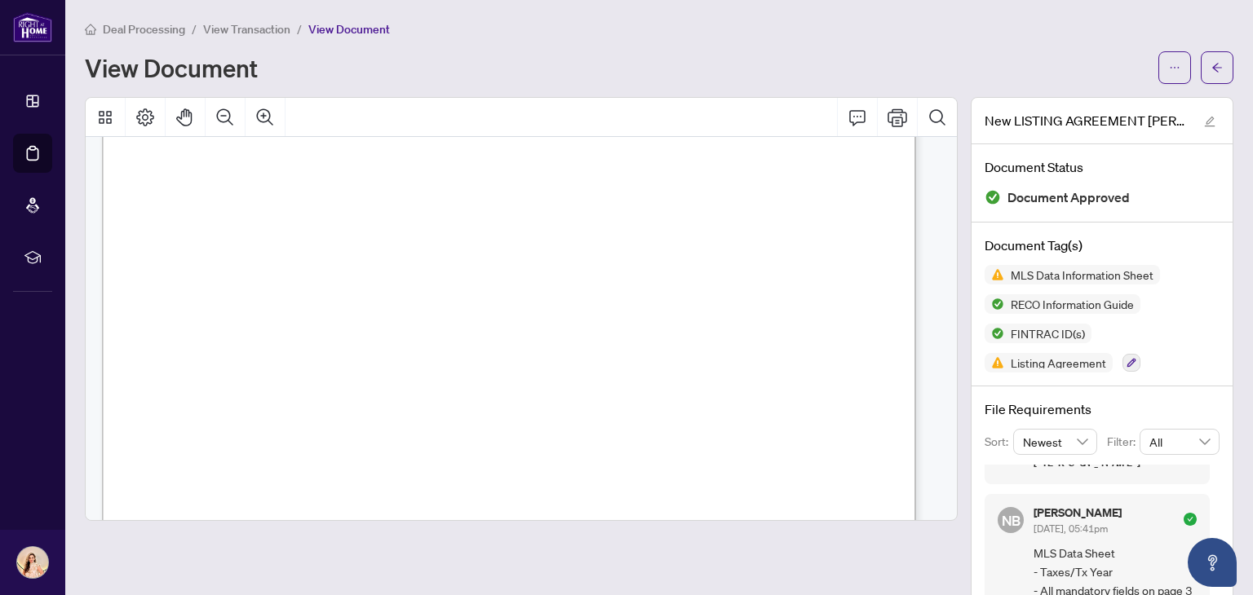
scroll to position [408, 0]
click at [1214, 51] on button "button" at bounding box center [1217, 67] width 33 height 33
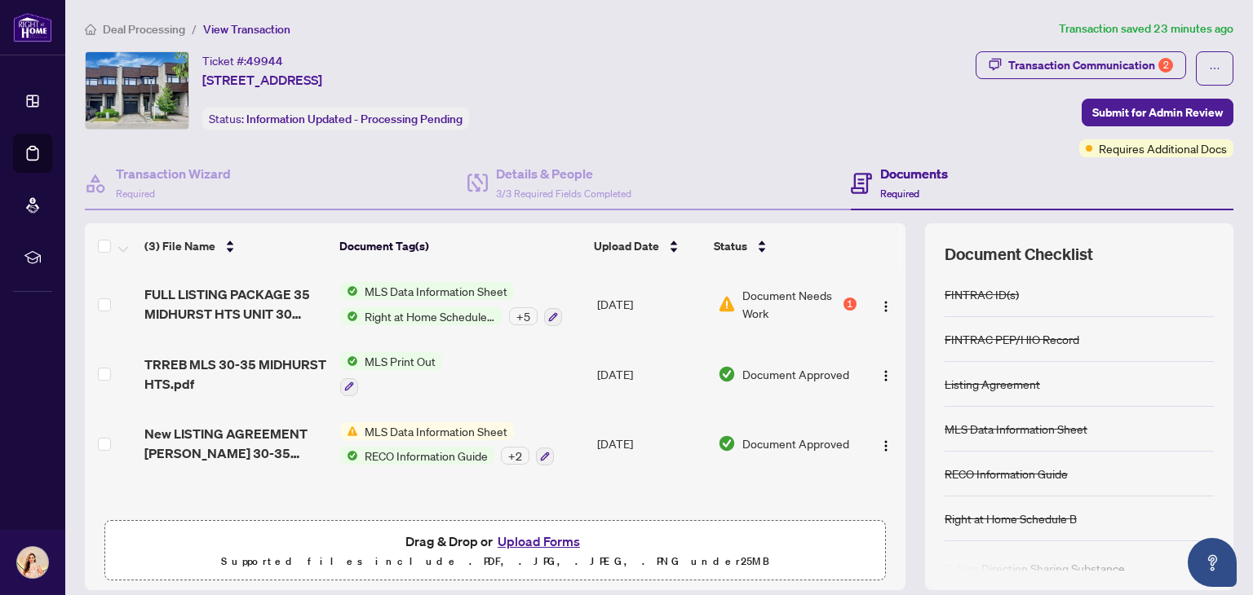
click at [390, 303] on div "MLS Data Information Sheet Right at Home Schedule B + 5" at bounding box center [451, 304] width 222 height 44
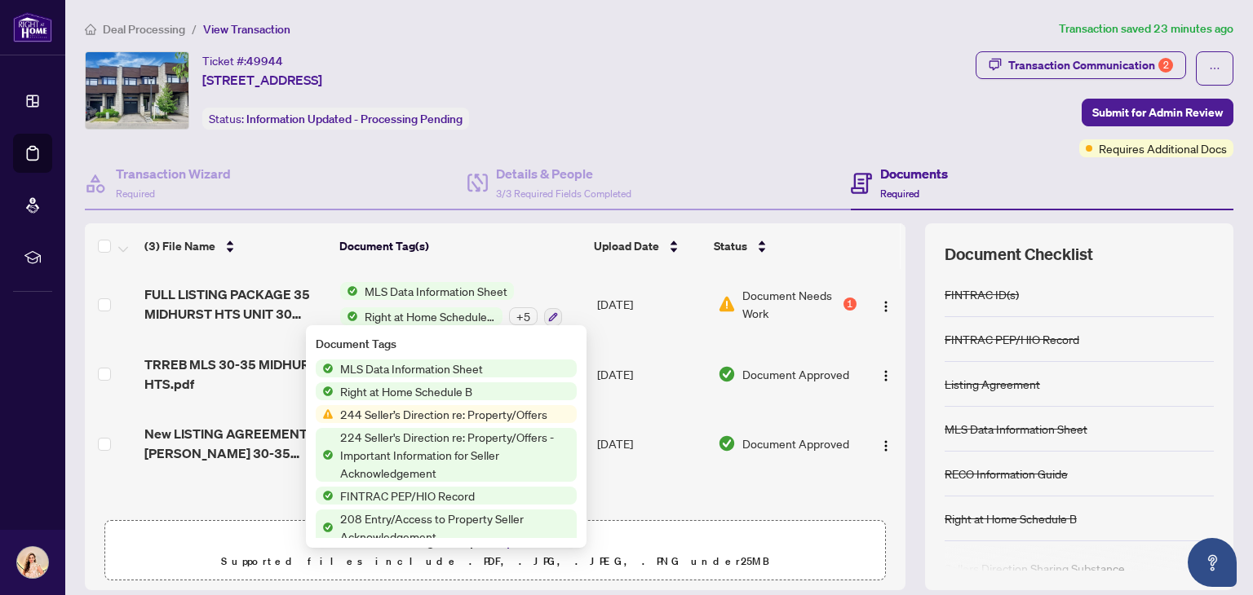
click at [843, 301] on div "1" at bounding box center [849, 304] width 13 height 13
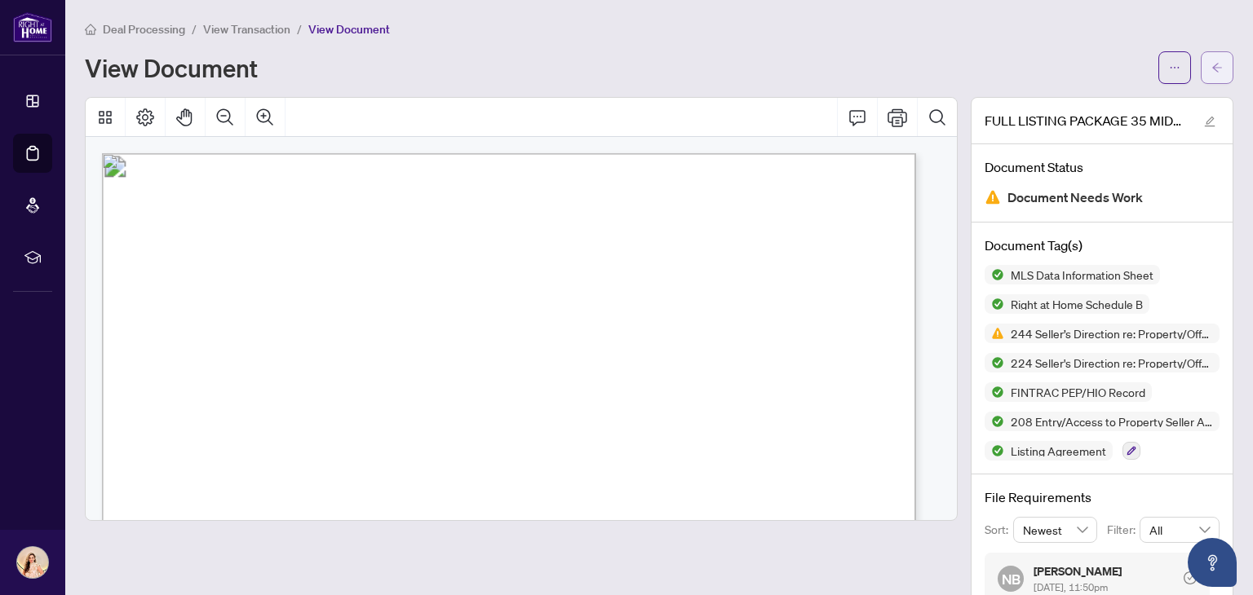
click at [1201, 73] on button "button" at bounding box center [1217, 67] width 33 height 33
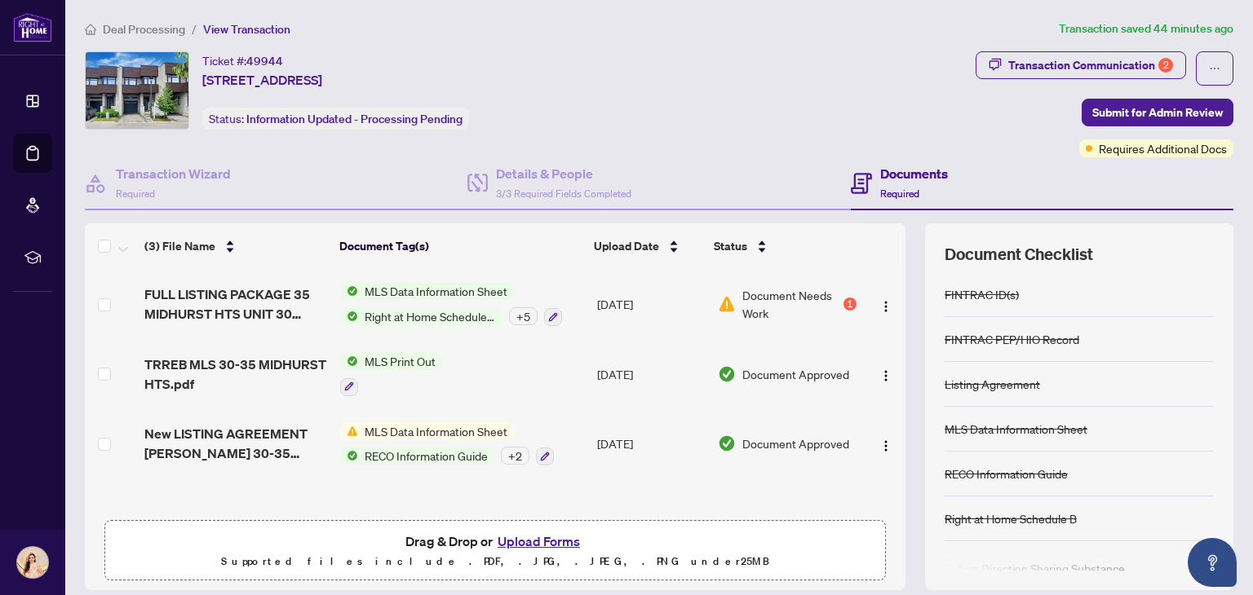
click at [539, 539] on button "Upload Forms" at bounding box center [539, 541] width 92 height 21
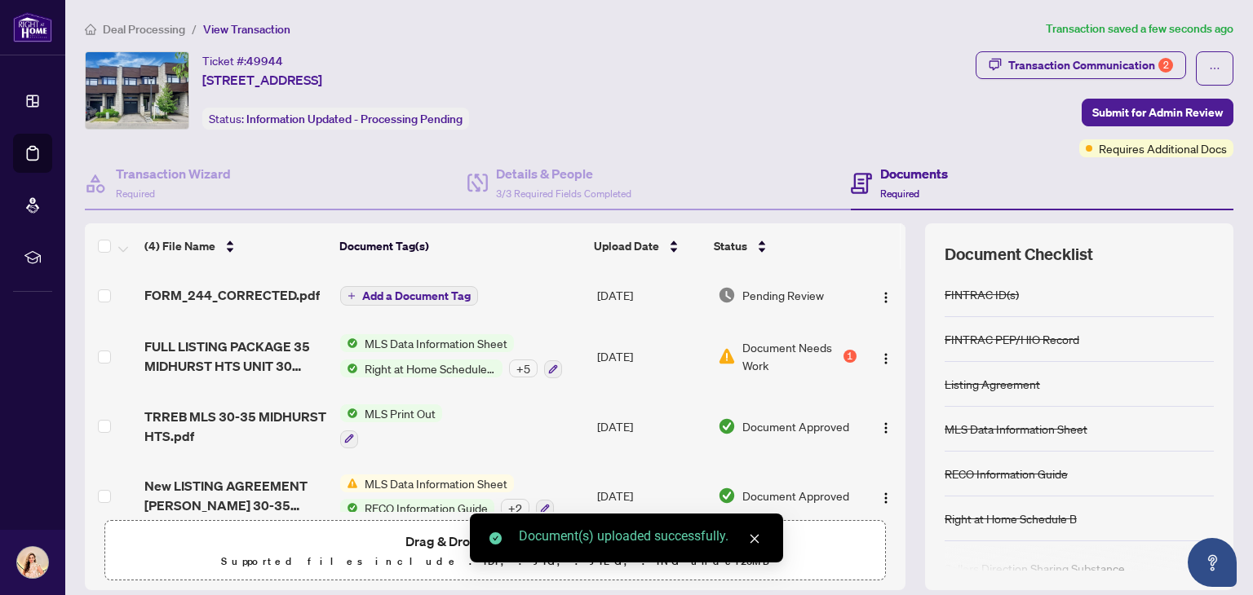
scroll to position [20, 0]
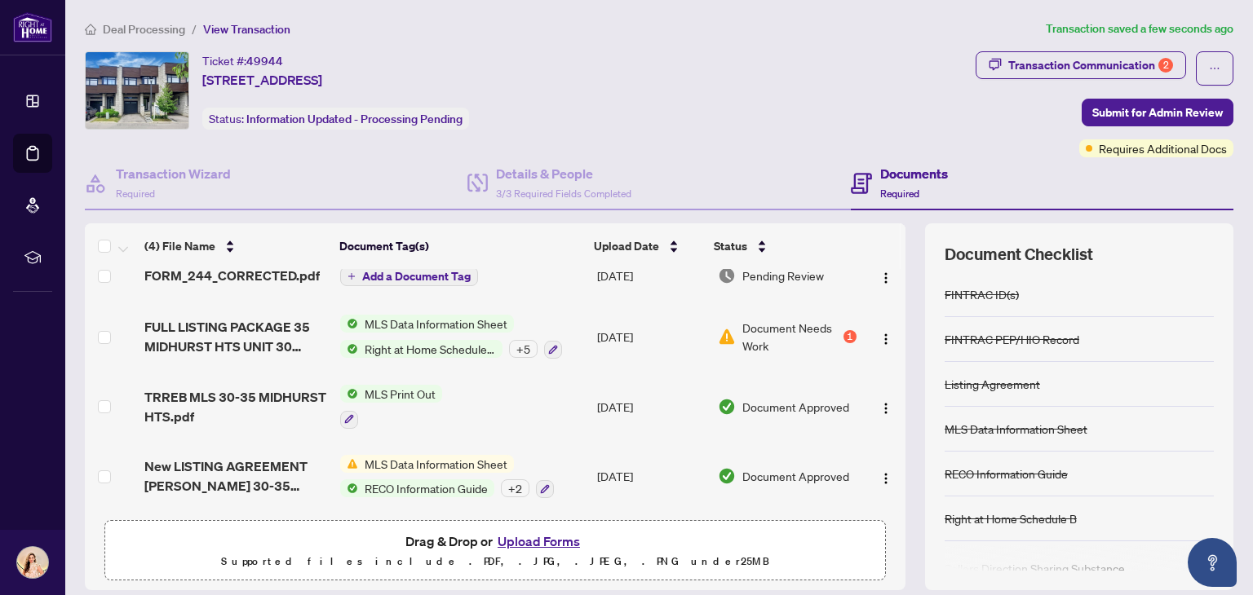
click at [546, 537] on button "Upload Forms" at bounding box center [539, 541] width 92 height 21
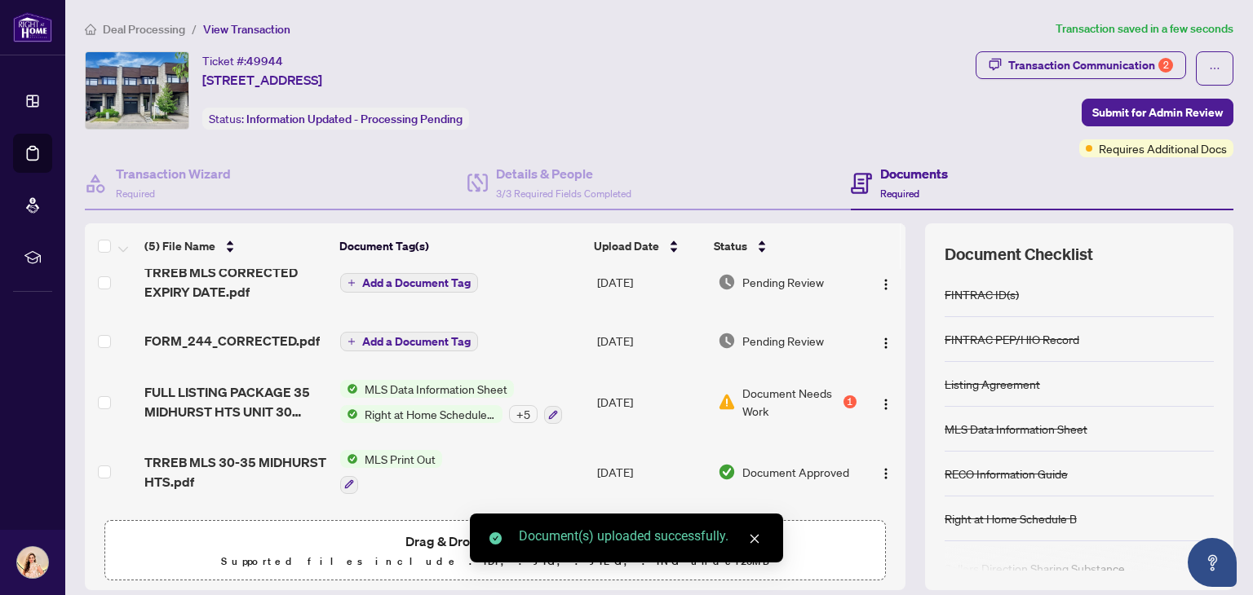
scroll to position [0, 0]
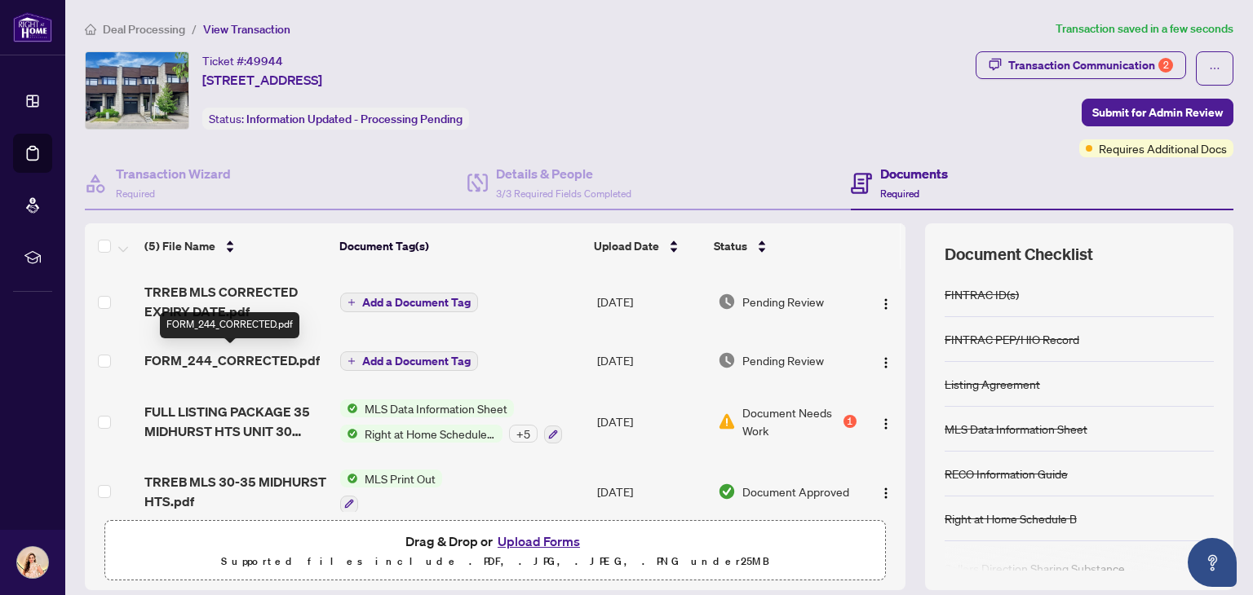
click at [266, 356] on span "FORM_244_CORRECTED.pdf" at bounding box center [231, 361] width 175 height 20
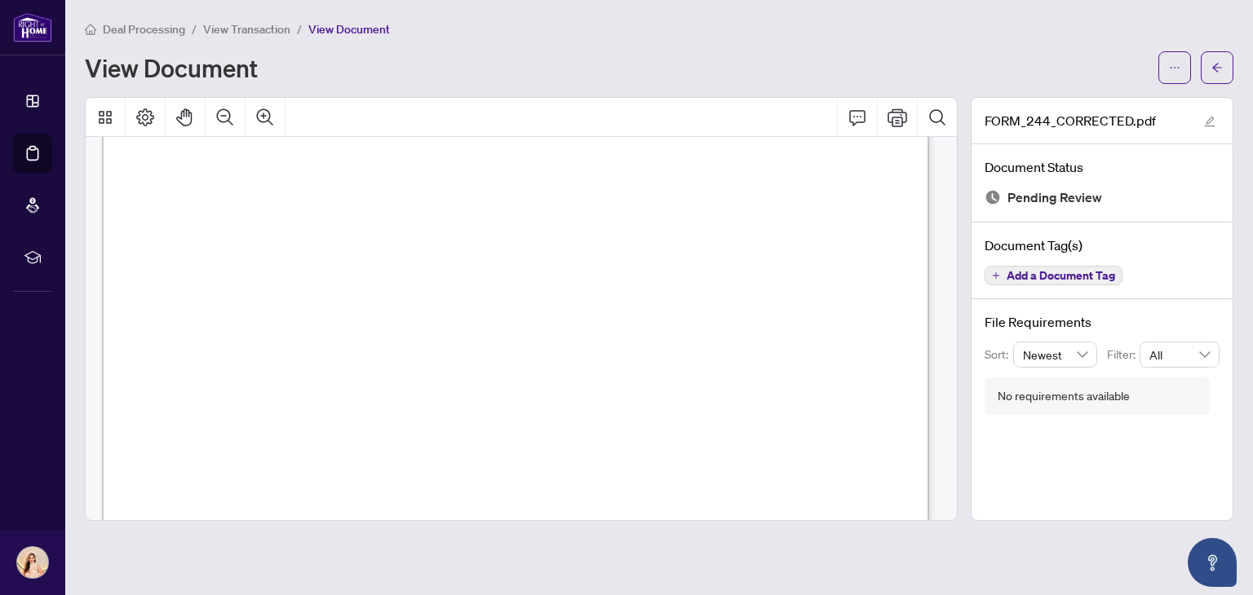
scroll to position [719, 0]
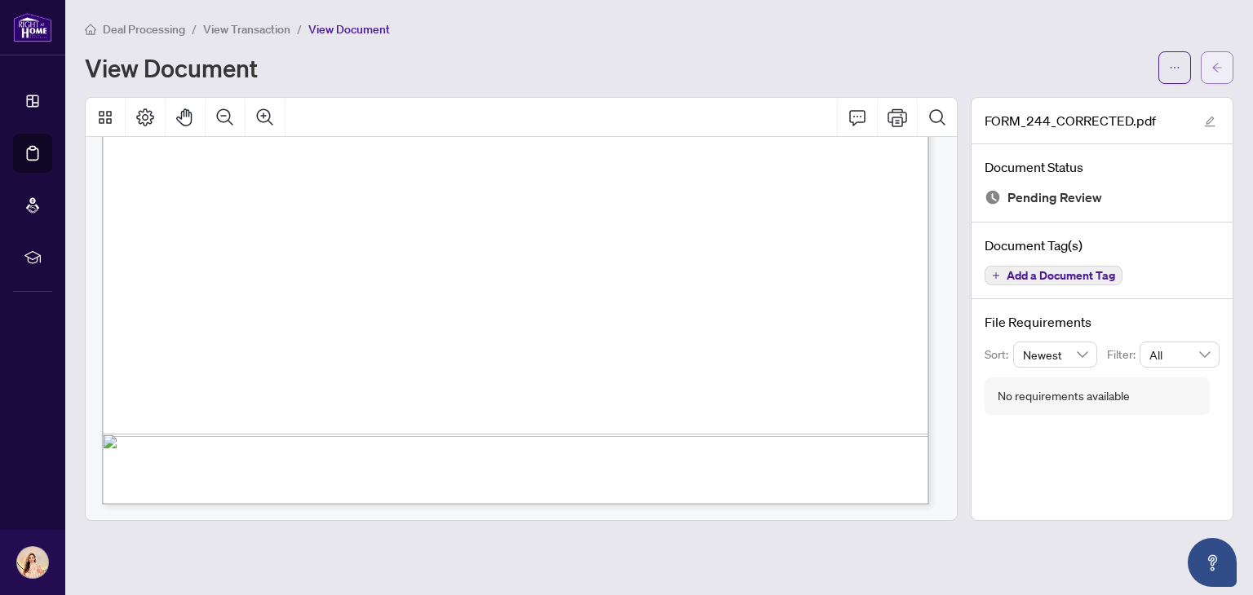
click at [1220, 69] on icon "arrow-left" at bounding box center [1216, 67] width 11 height 11
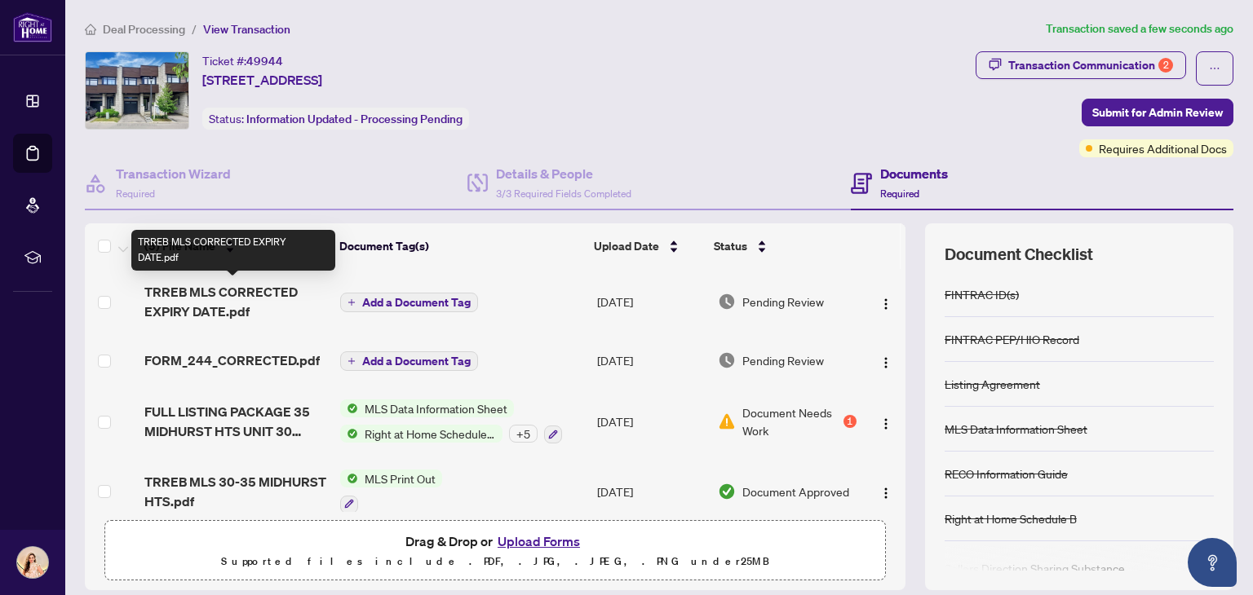
click at [268, 291] on span "TRREB MLS CORRECTED EXPIRY DATE.pdf" at bounding box center [235, 301] width 183 height 39
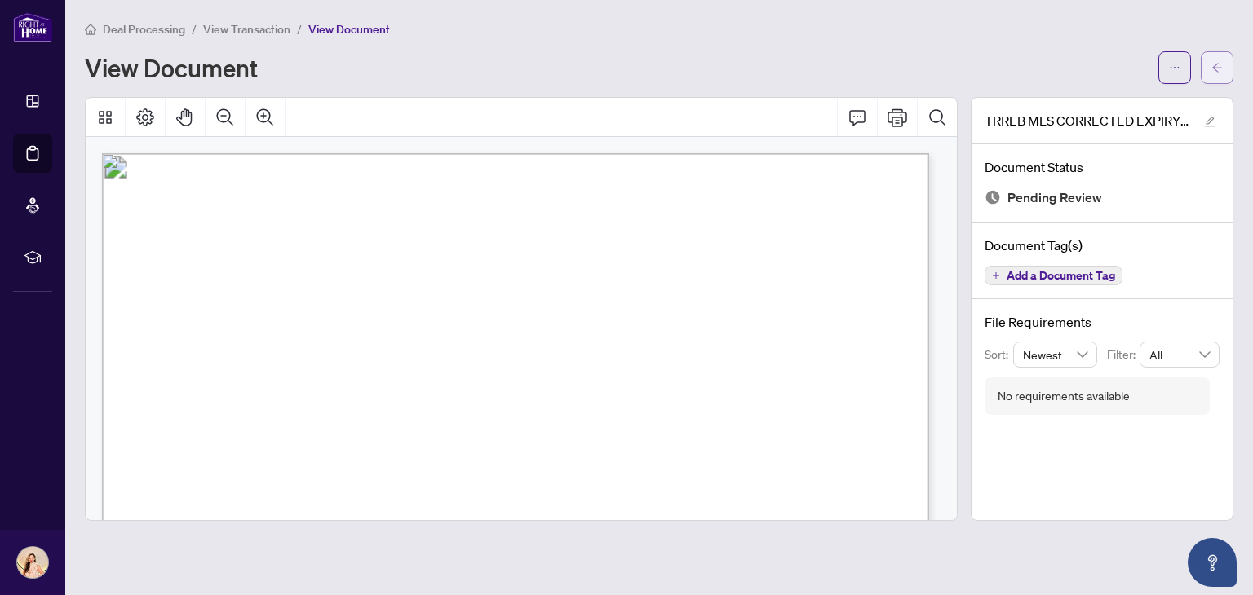
click at [1206, 73] on button "button" at bounding box center [1217, 67] width 33 height 33
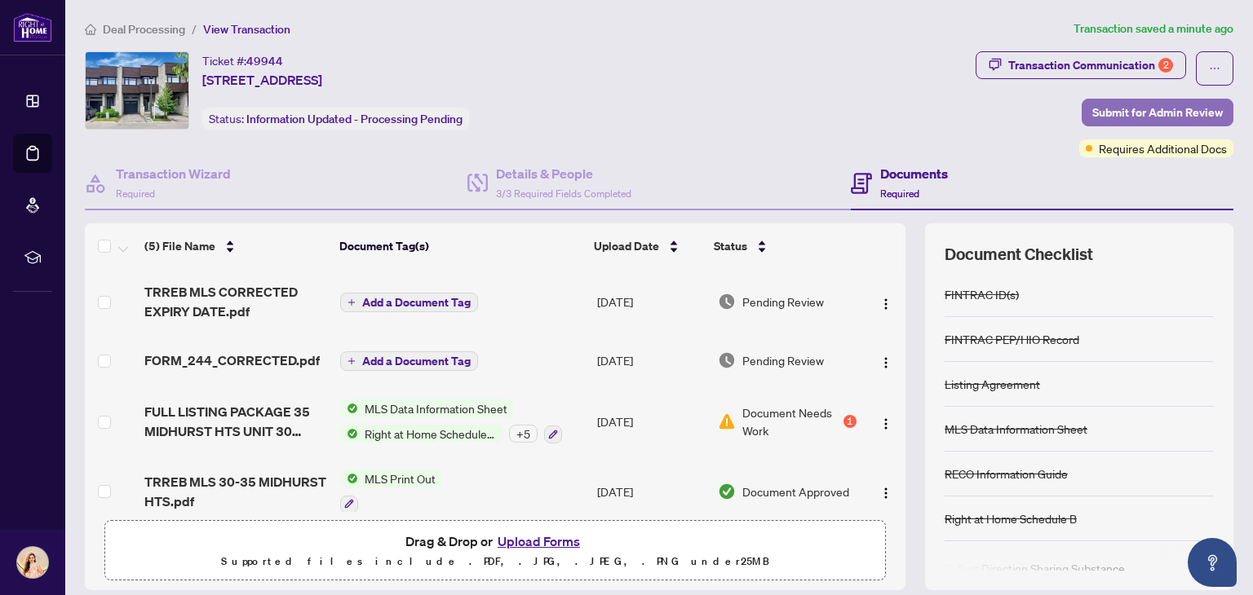
click at [1148, 117] on span "Submit for Admin Review" at bounding box center [1157, 113] width 131 height 26
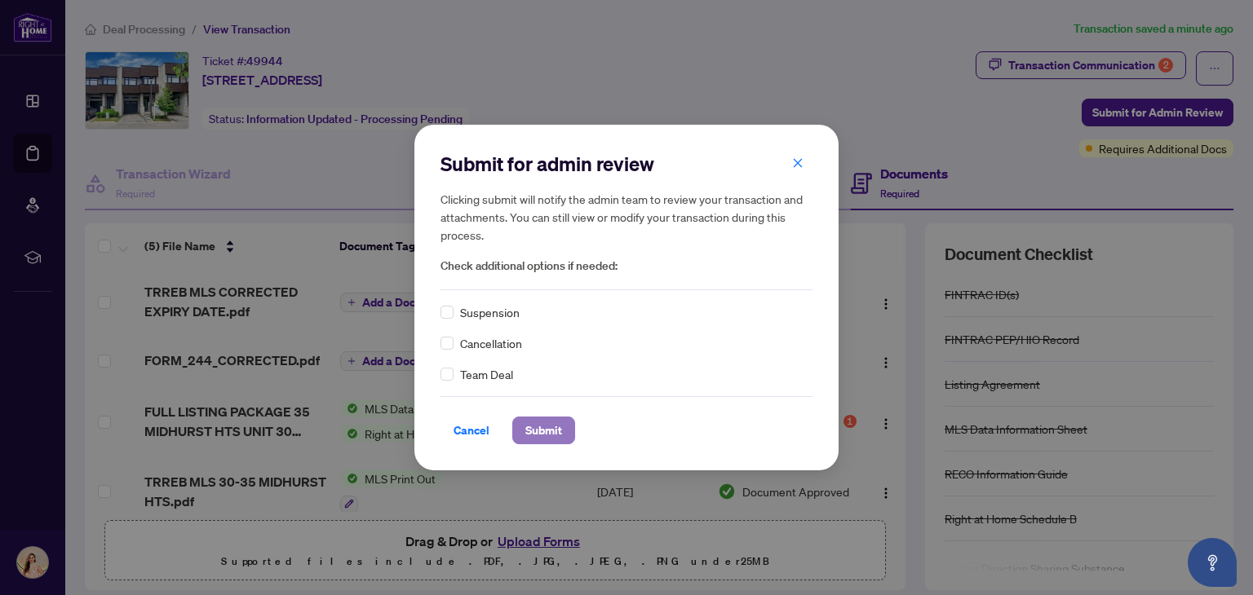
click at [554, 428] on span "Submit" at bounding box center [543, 431] width 37 height 26
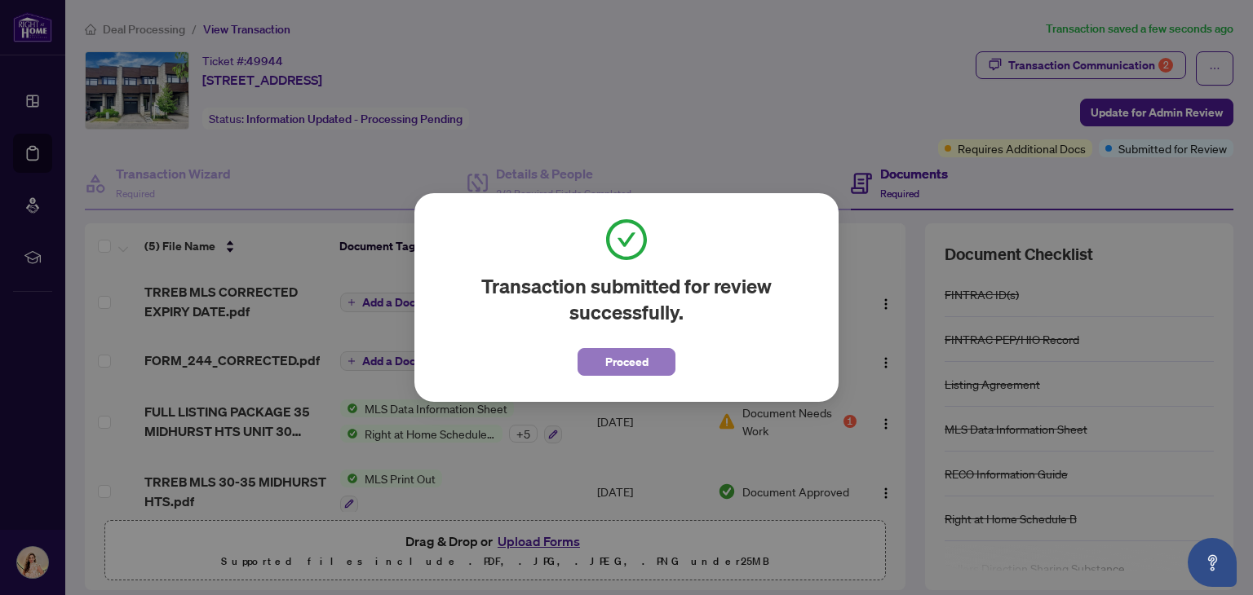
click at [610, 362] on span "Proceed" at bounding box center [626, 362] width 43 height 26
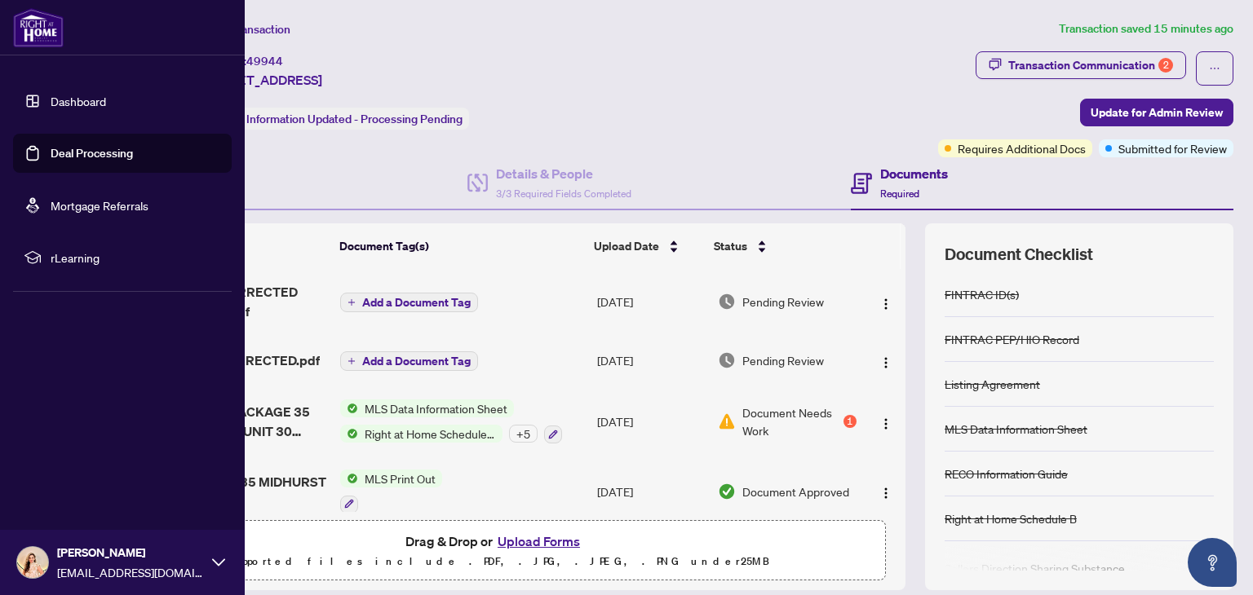
click at [85, 101] on link "Dashboard" at bounding box center [78, 101] width 55 height 15
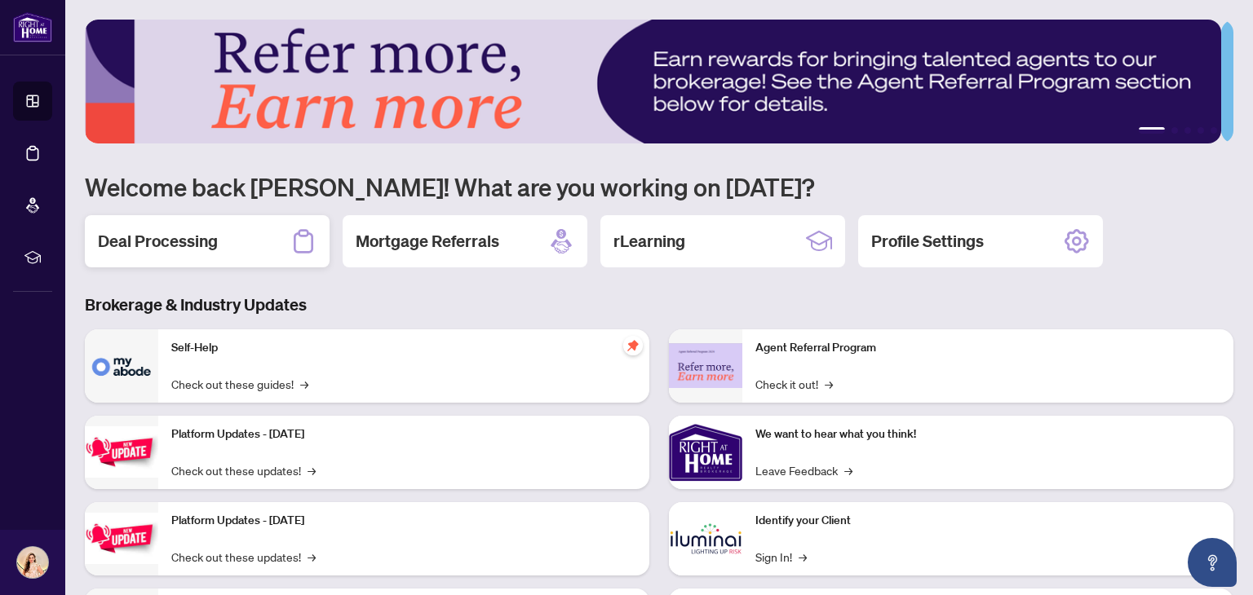
click at [241, 238] on div "Deal Processing" at bounding box center [207, 241] width 245 height 52
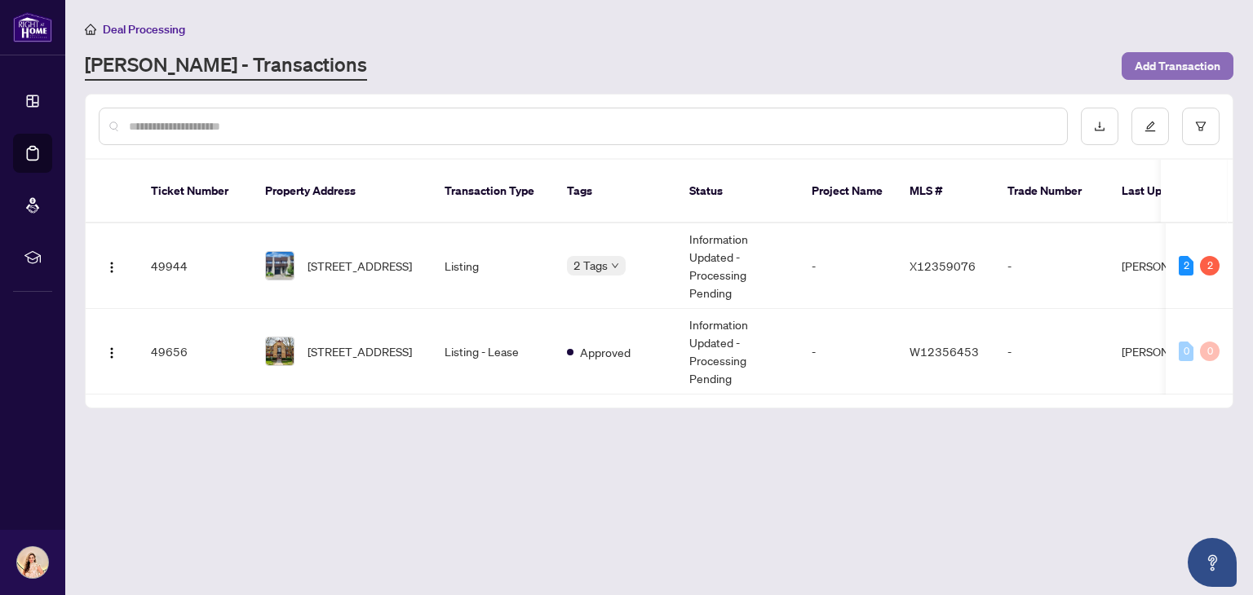
click at [1179, 62] on span "Add Transaction" at bounding box center [1178, 66] width 86 height 26
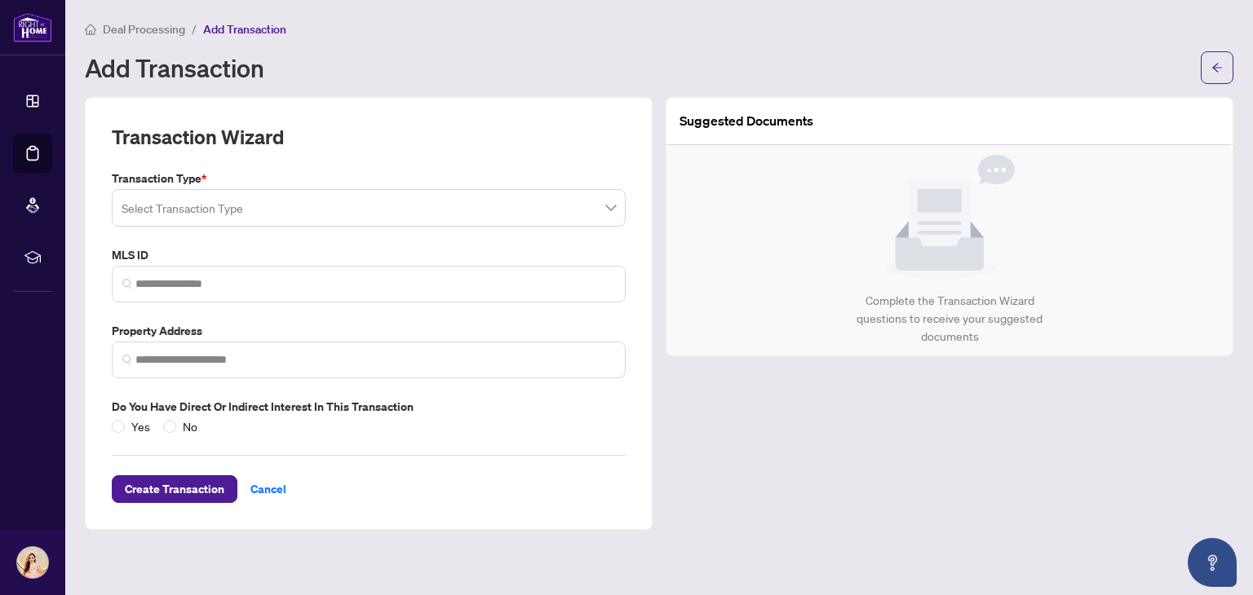
click at [382, 56] on div "Add Transaction" at bounding box center [638, 68] width 1106 height 26
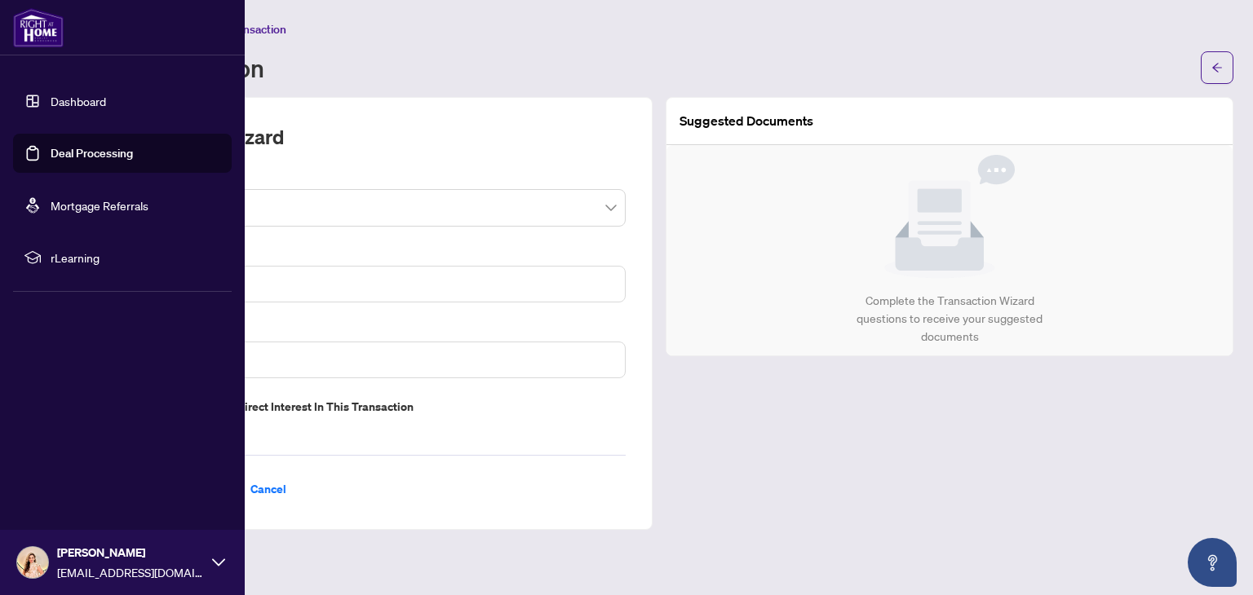
click at [106, 102] on link "Dashboard" at bounding box center [78, 101] width 55 height 15
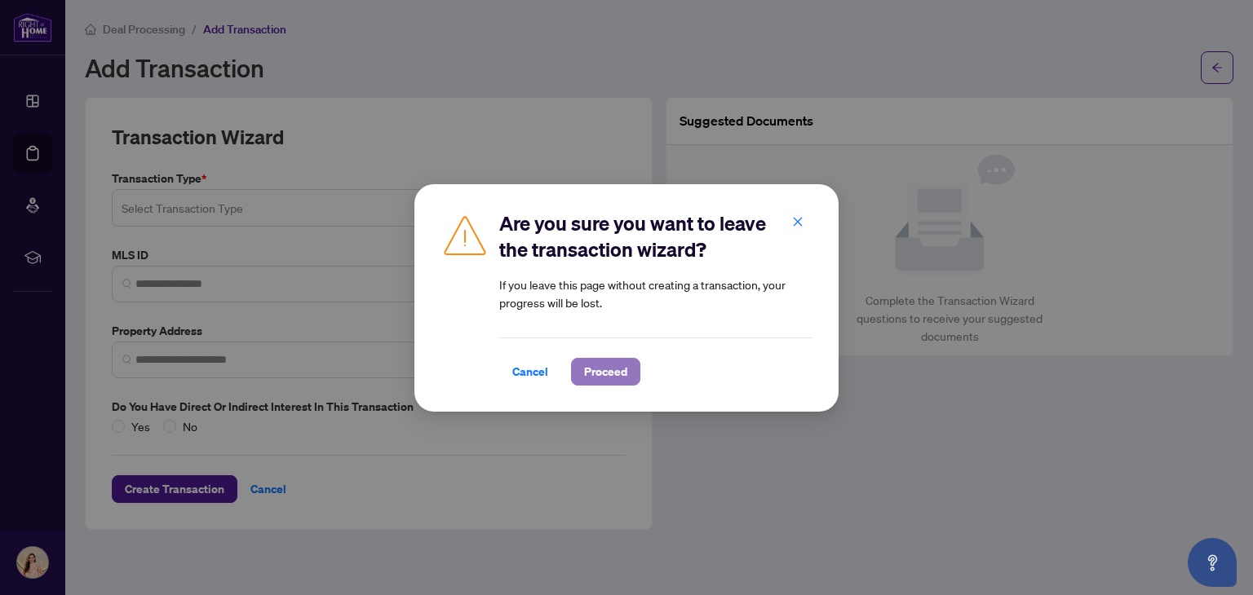
click at [584, 371] on span "Proceed" at bounding box center [605, 372] width 43 height 26
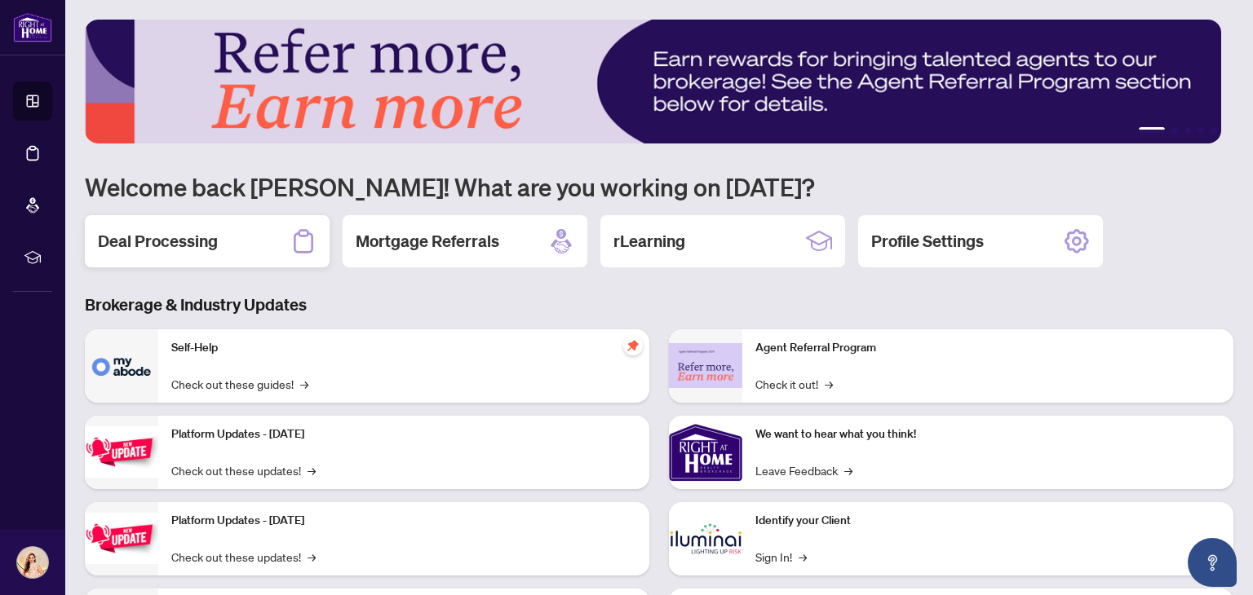
click at [264, 233] on div "Deal Processing" at bounding box center [207, 241] width 245 height 52
